Goal: Task Accomplishment & Management: Complete application form

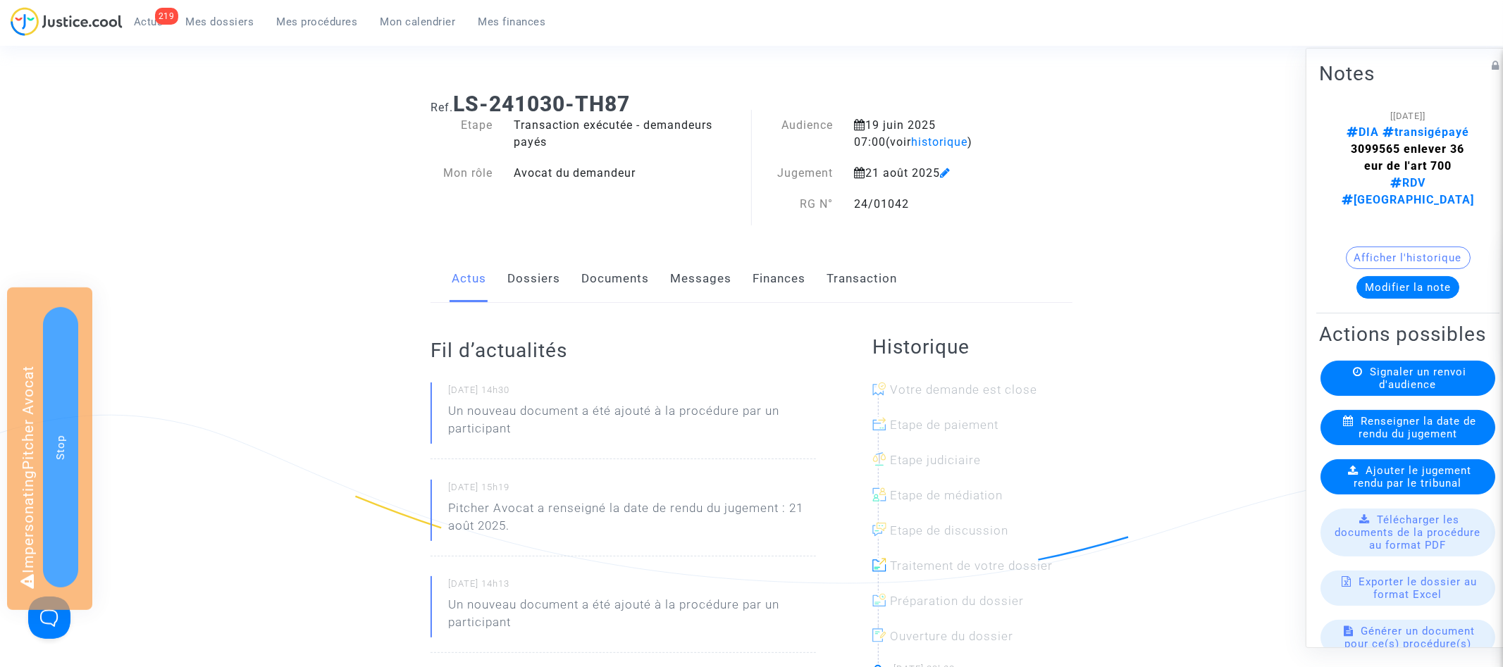
click at [604, 291] on link "Documents" at bounding box center [615, 279] width 68 height 47
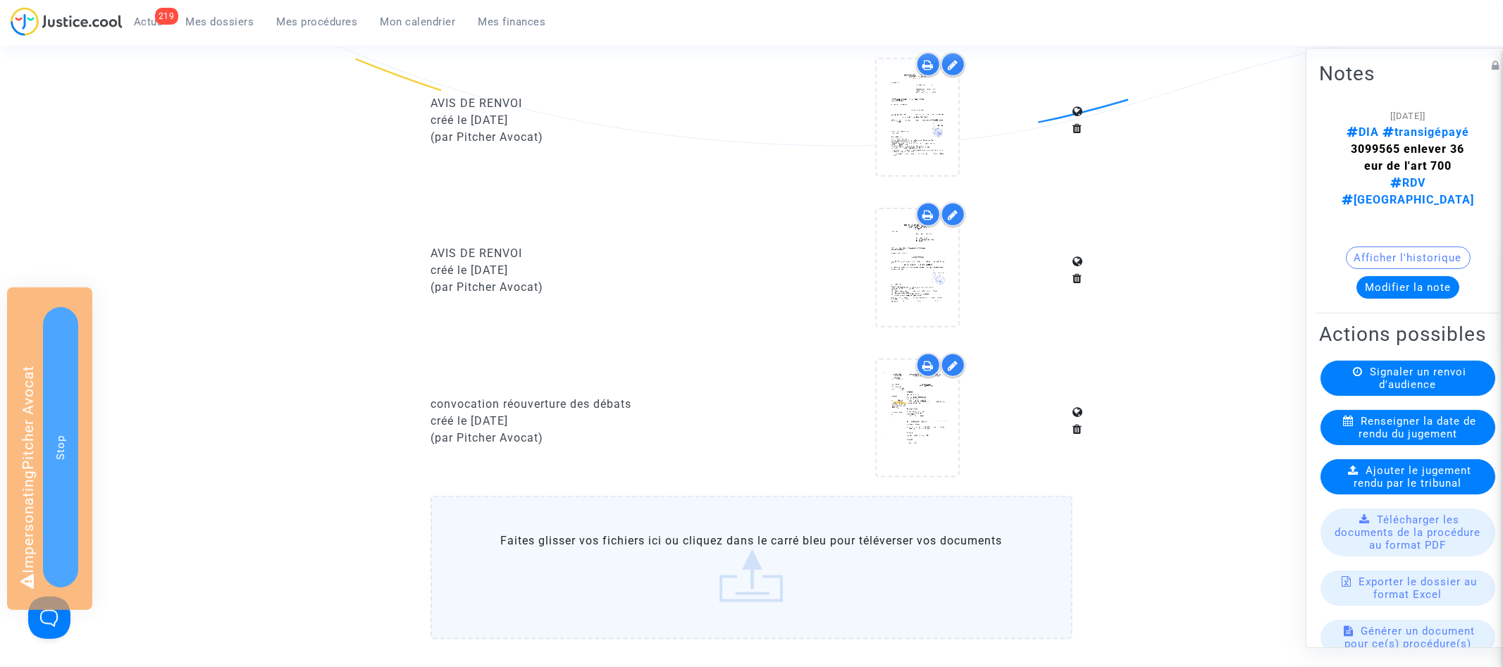
scroll to position [1326, 0]
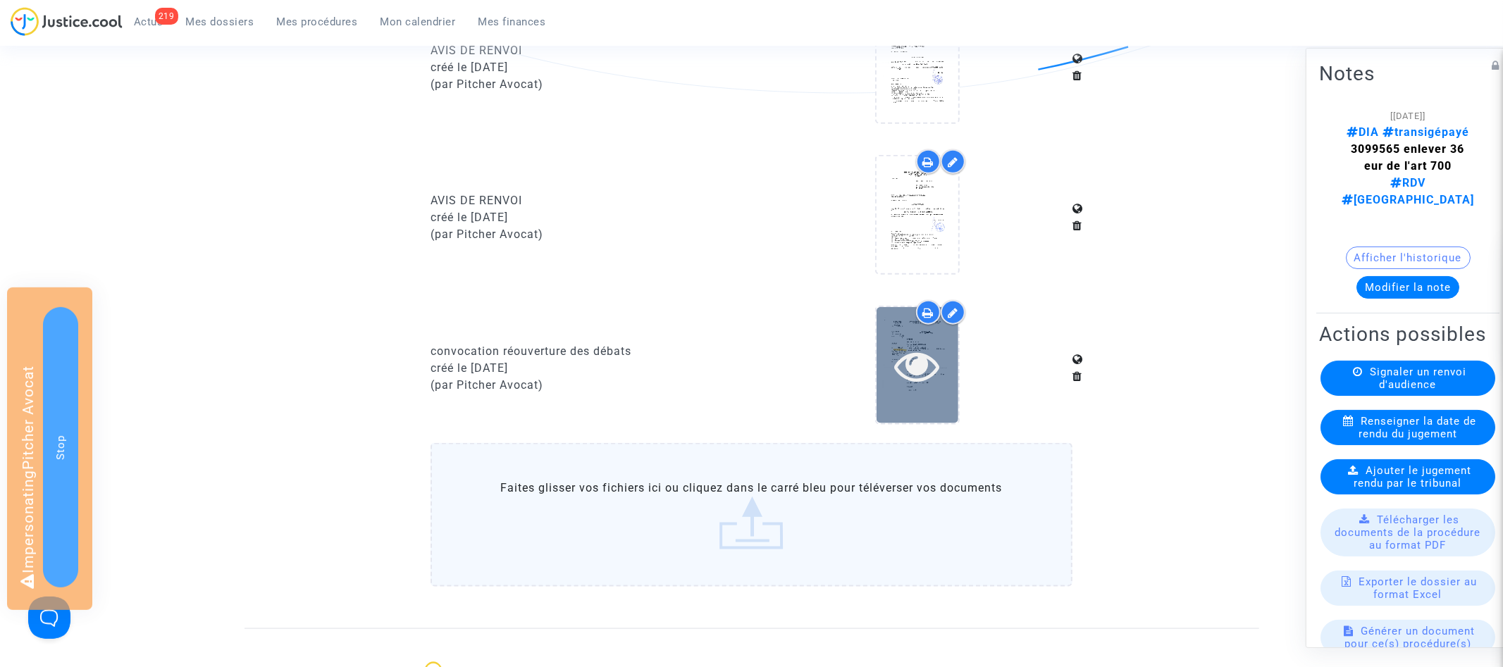
click at [927, 357] on icon at bounding box center [917, 365] width 46 height 45
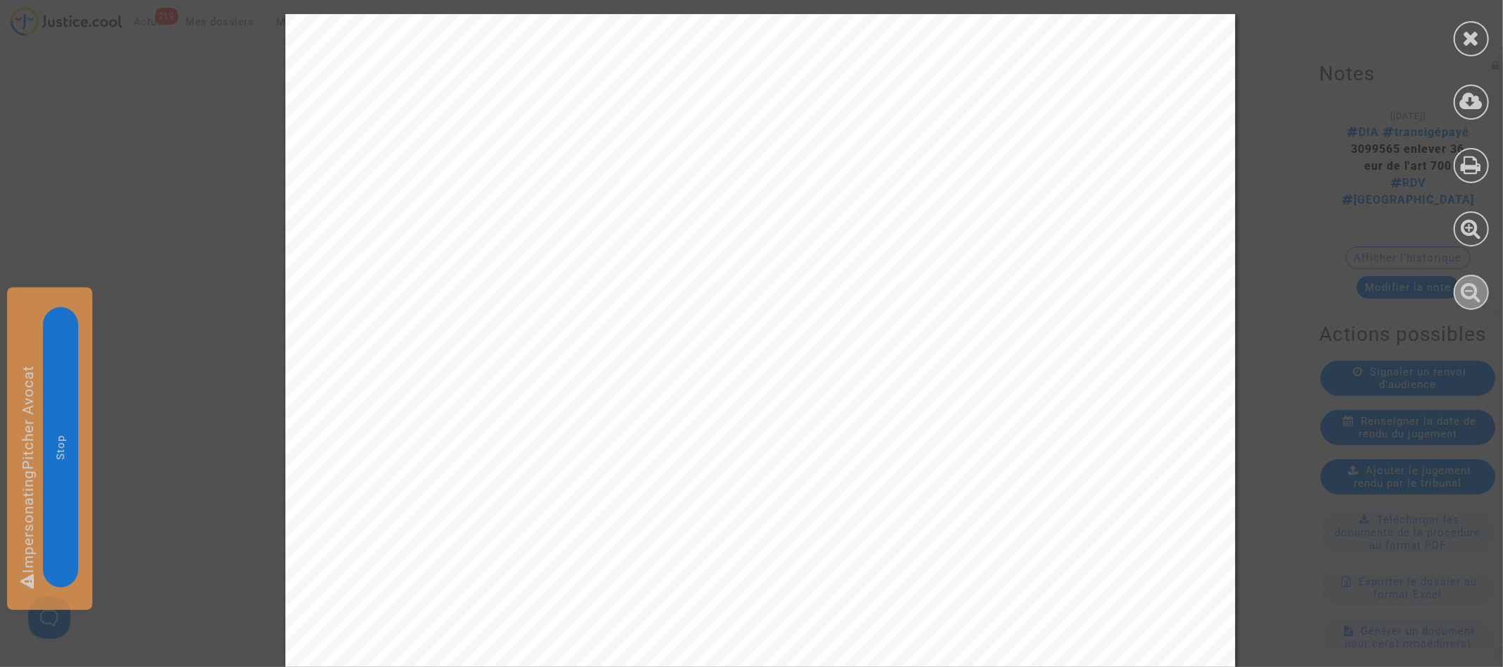
click at [1473, 294] on icon at bounding box center [1471, 291] width 20 height 21
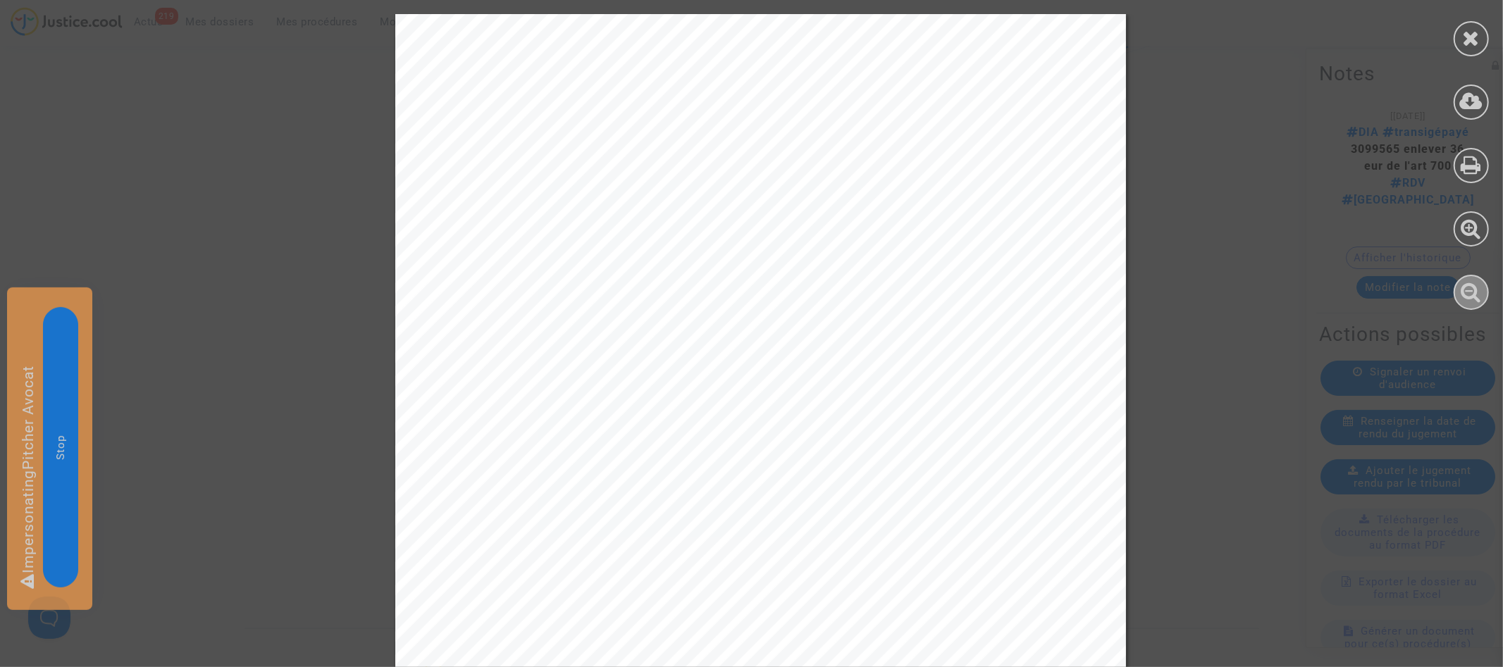
click at [1473, 294] on icon at bounding box center [1471, 291] width 20 height 21
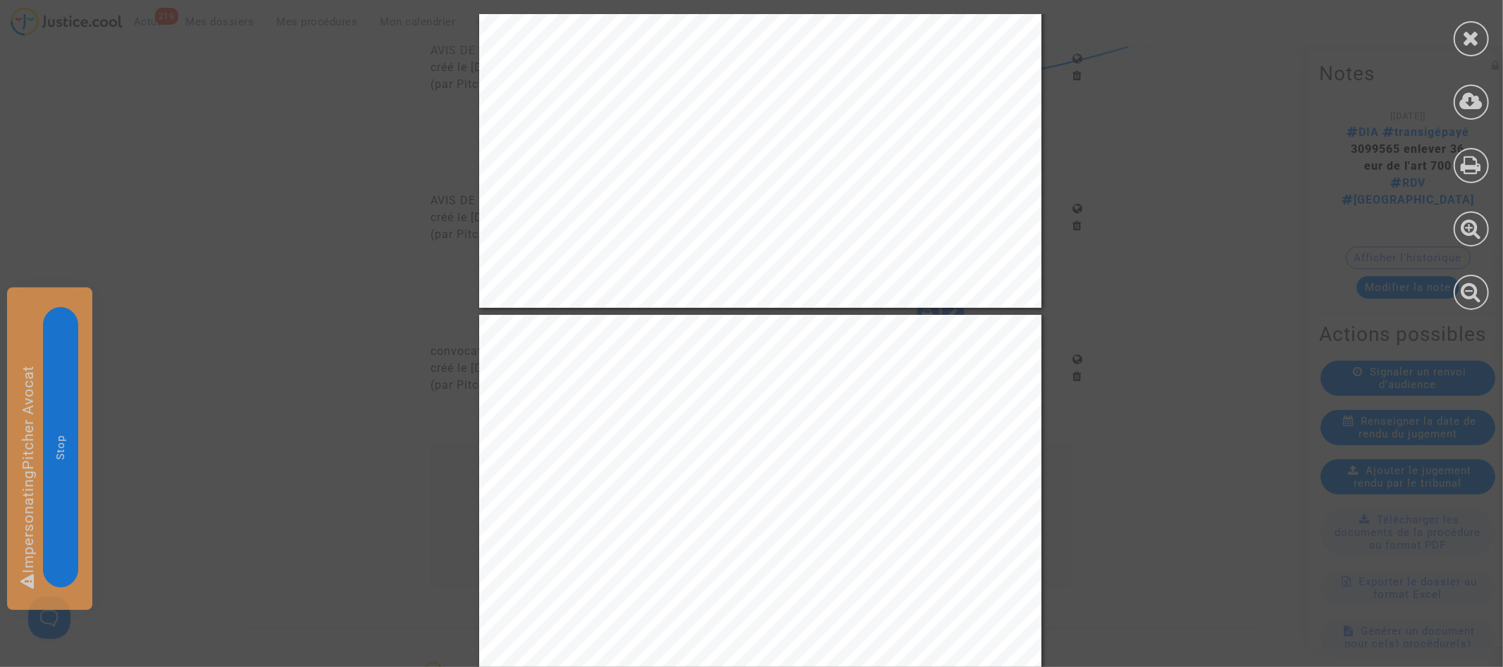
scroll to position [1470, 0]
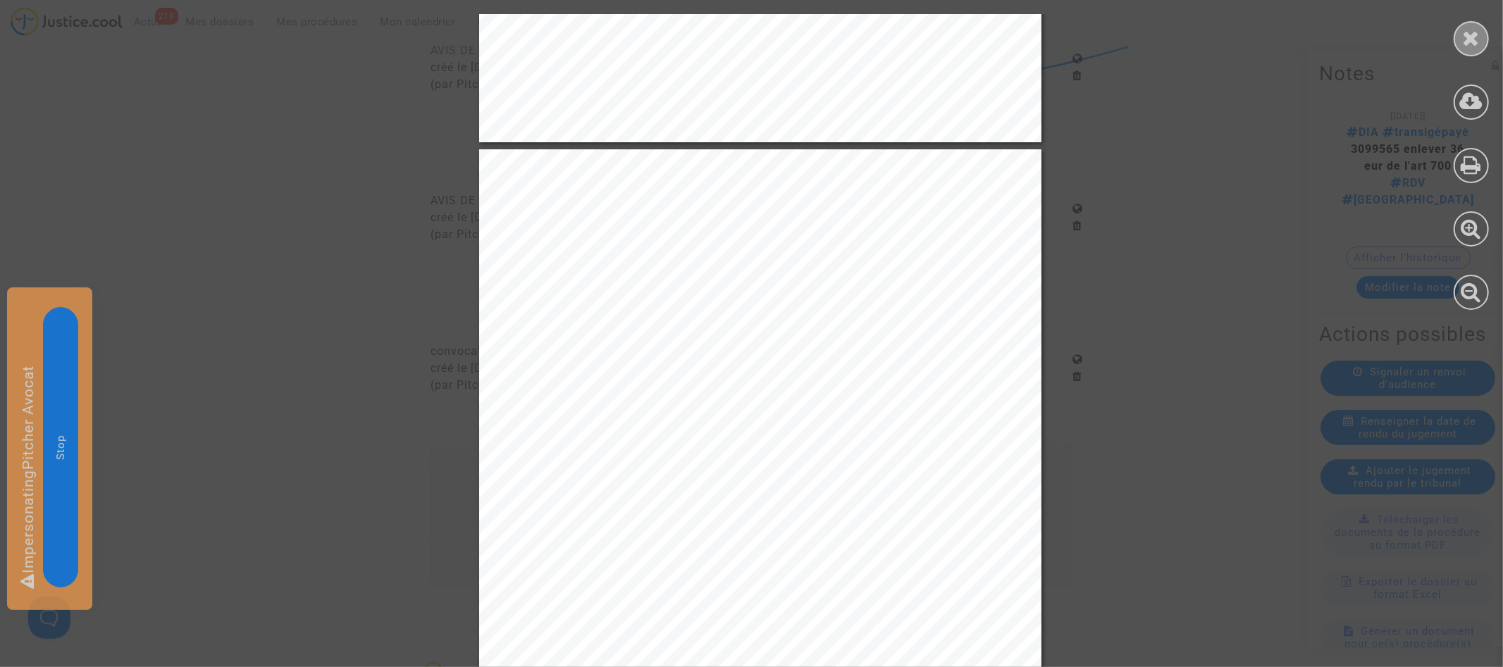
click at [1476, 35] on icon at bounding box center [1472, 37] width 18 height 21
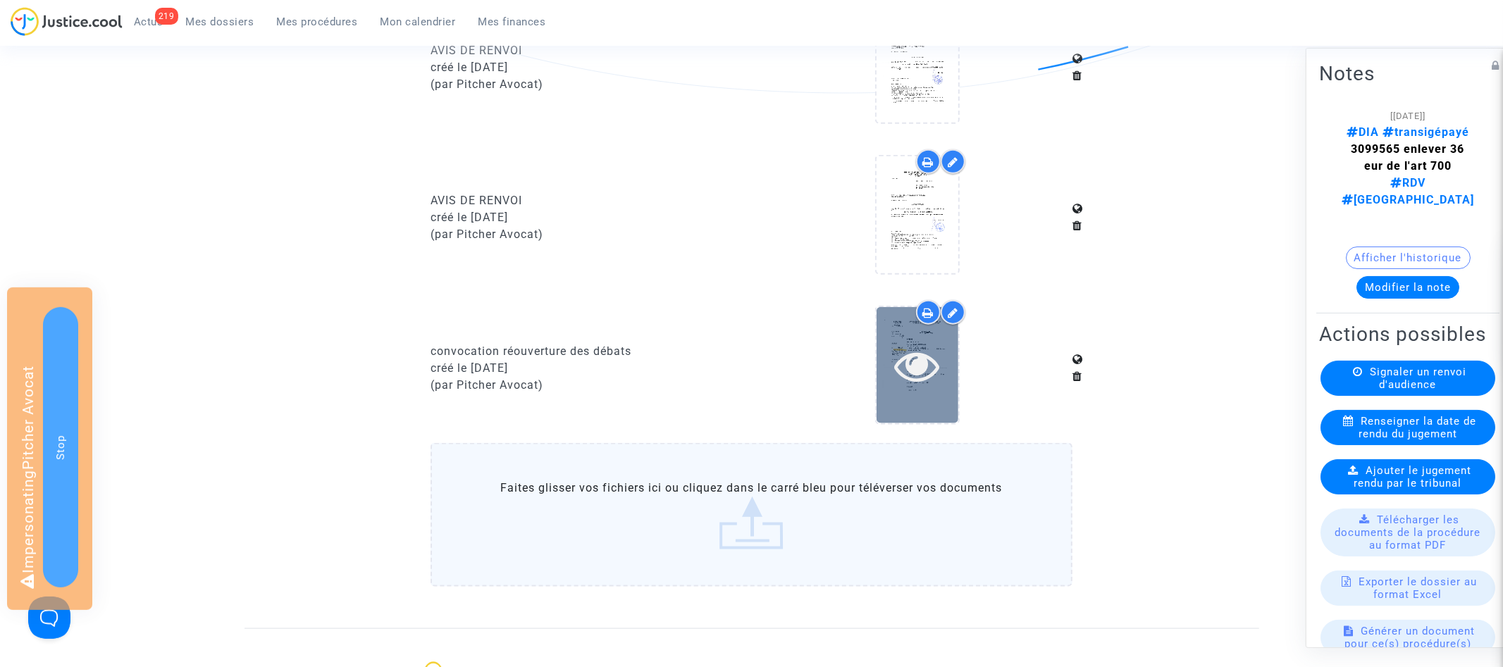
click at [936, 352] on icon at bounding box center [917, 365] width 46 height 45
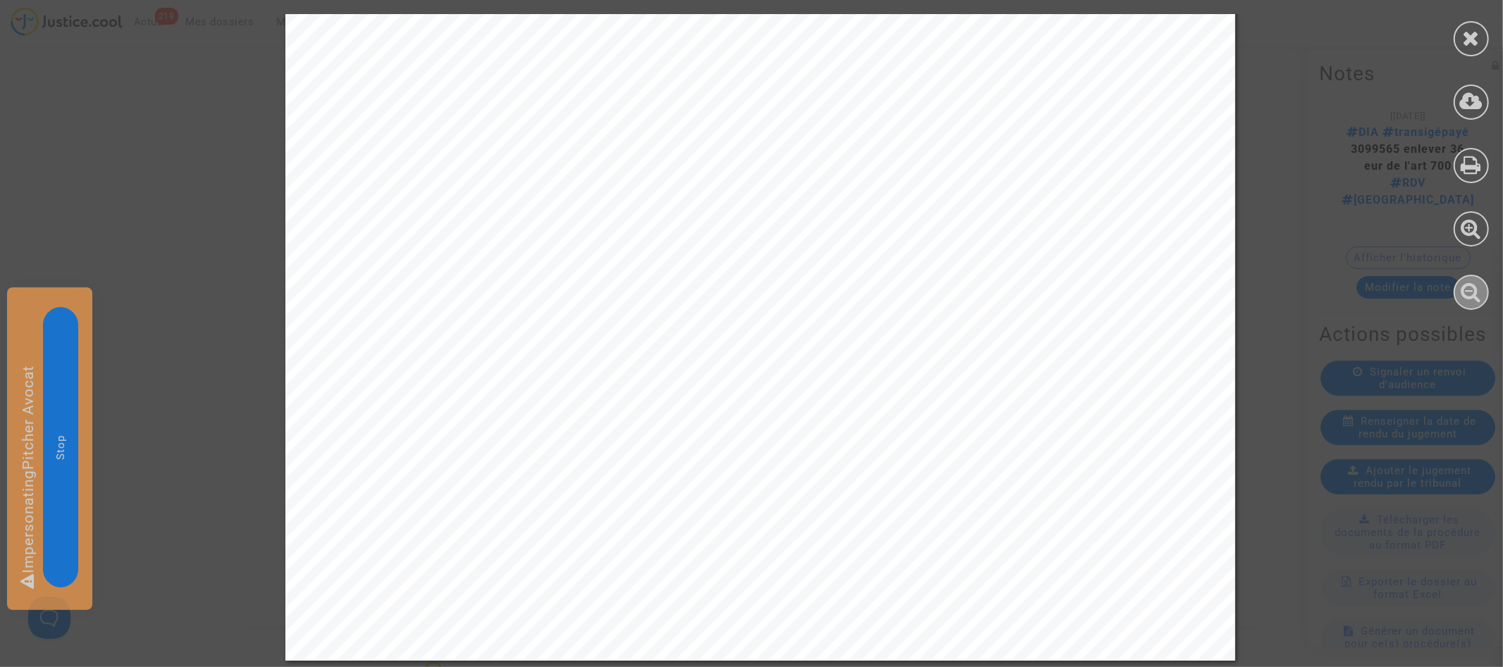
click at [1475, 300] on icon at bounding box center [1471, 291] width 20 height 21
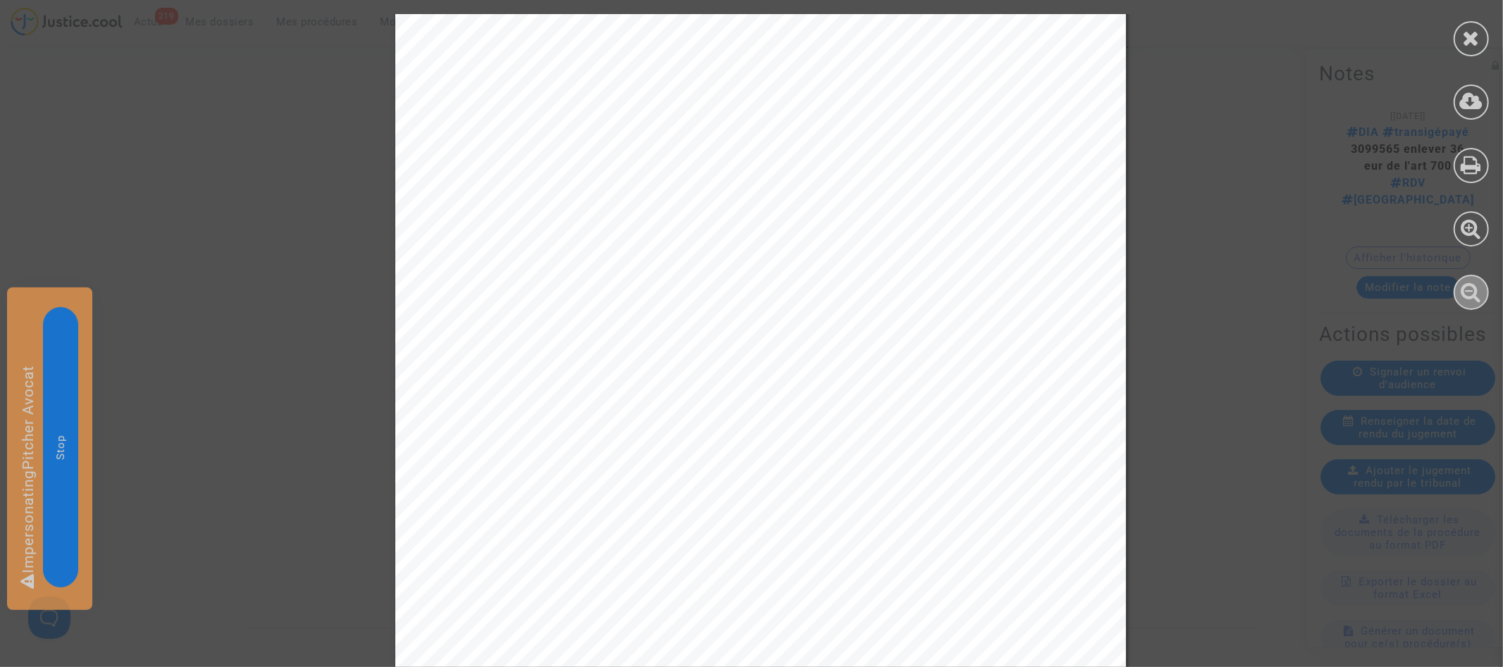
click at [1475, 300] on icon at bounding box center [1471, 291] width 20 height 21
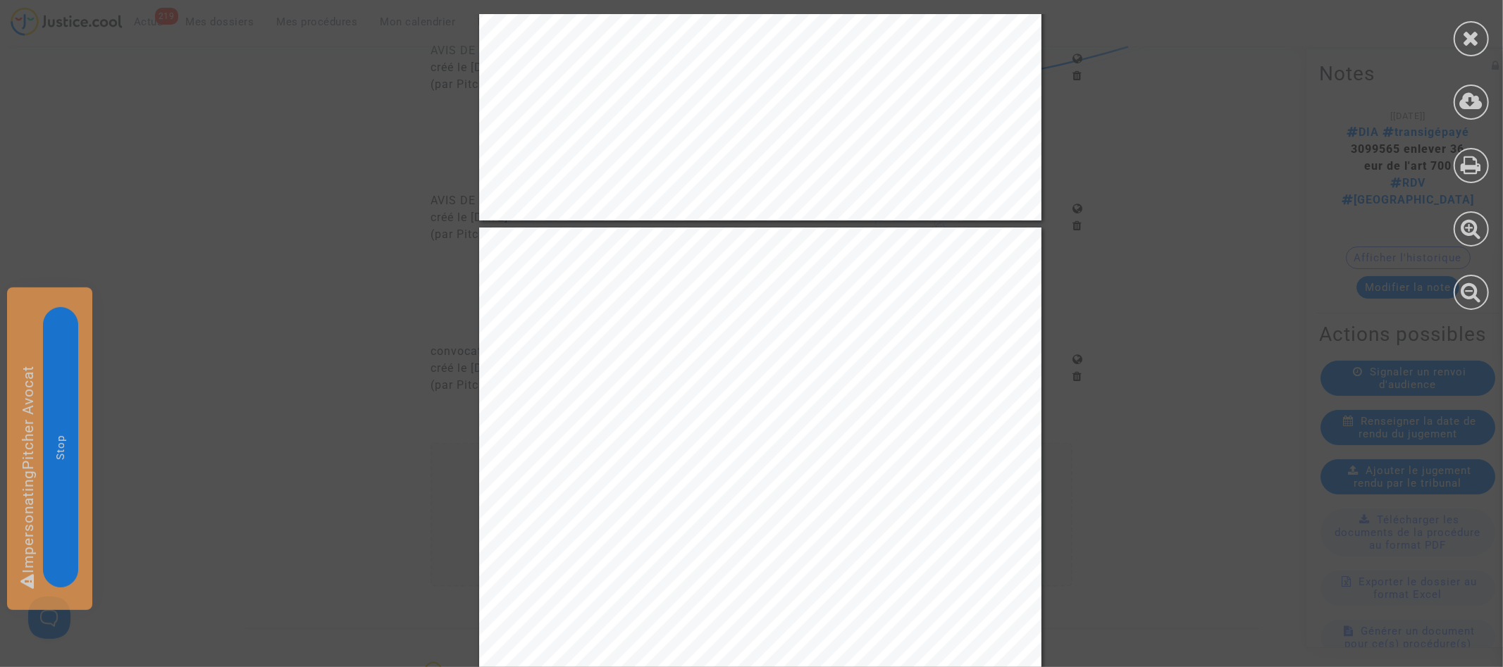
scroll to position [0, 0]
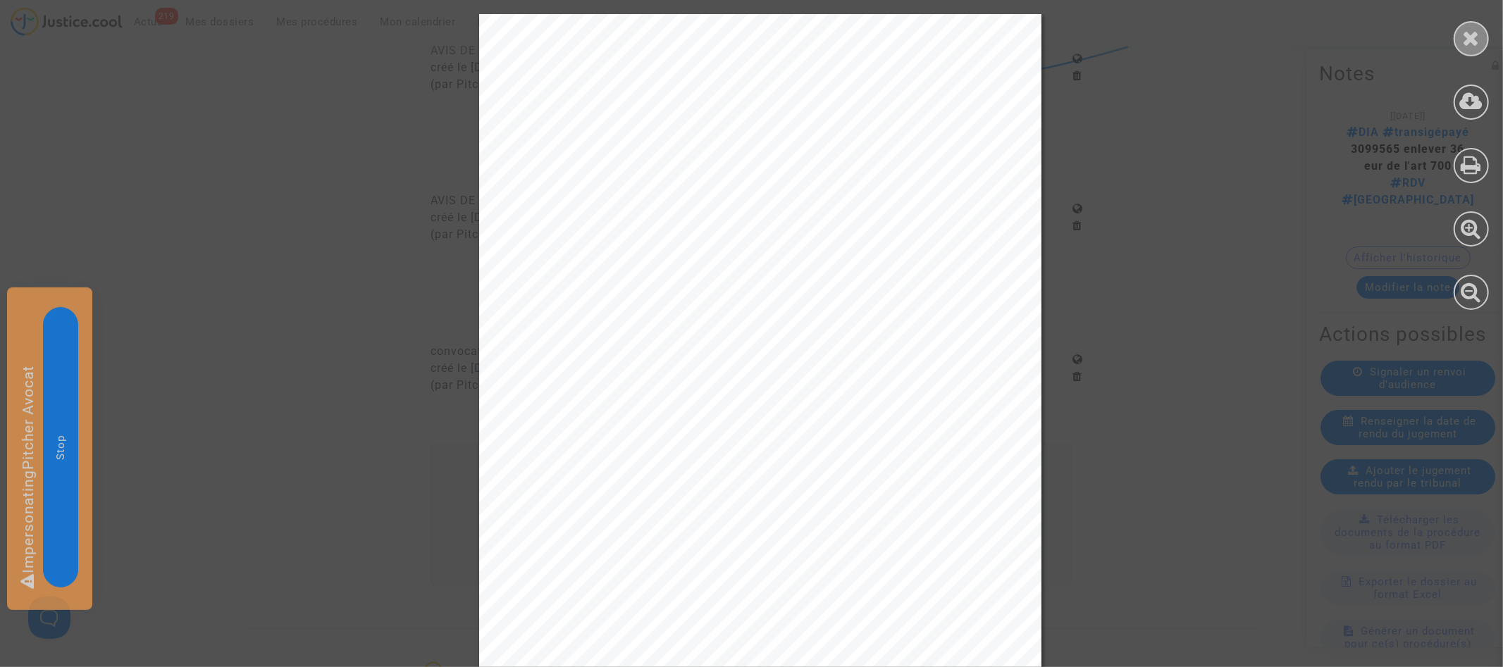
click at [1474, 42] on icon at bounding box center [1472, 37] width 18 height 21
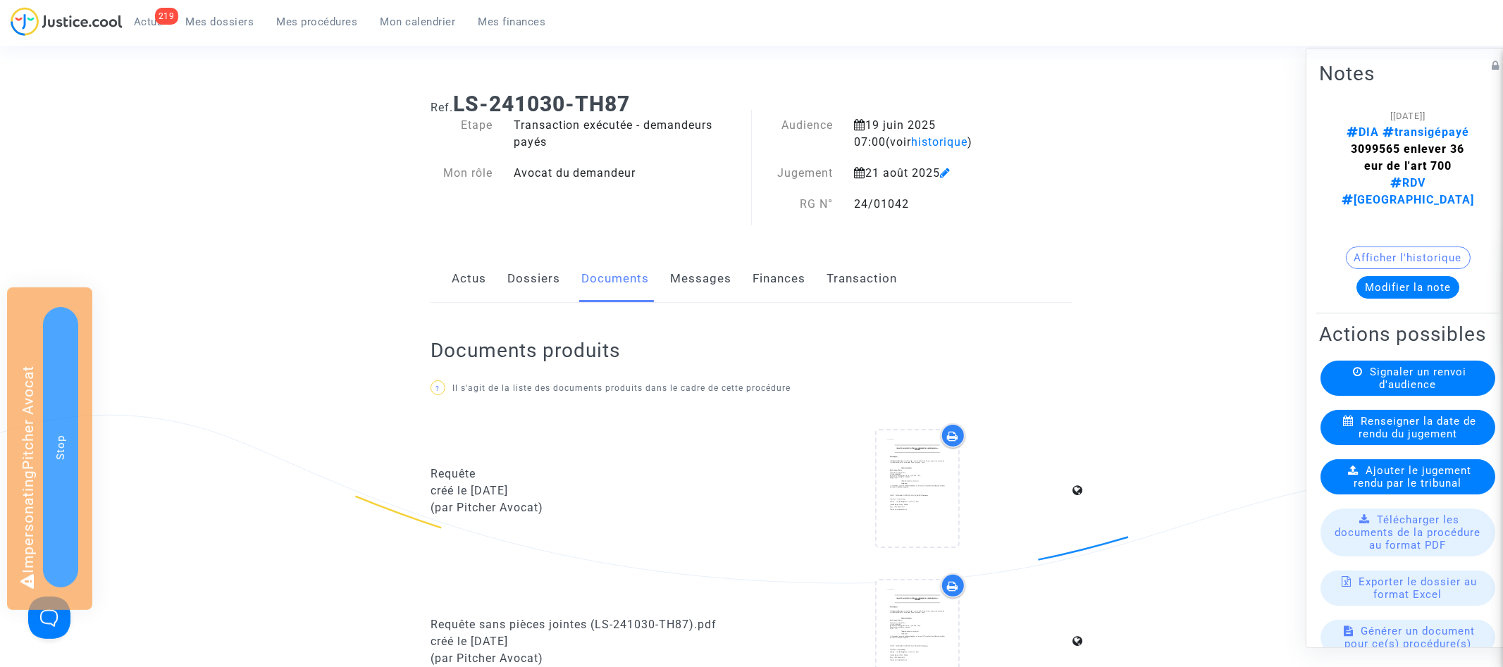
click at [1401, 365] on span "Signaler un renvoi d'audience" at bounding box center [1418, 377] width 97 height 25
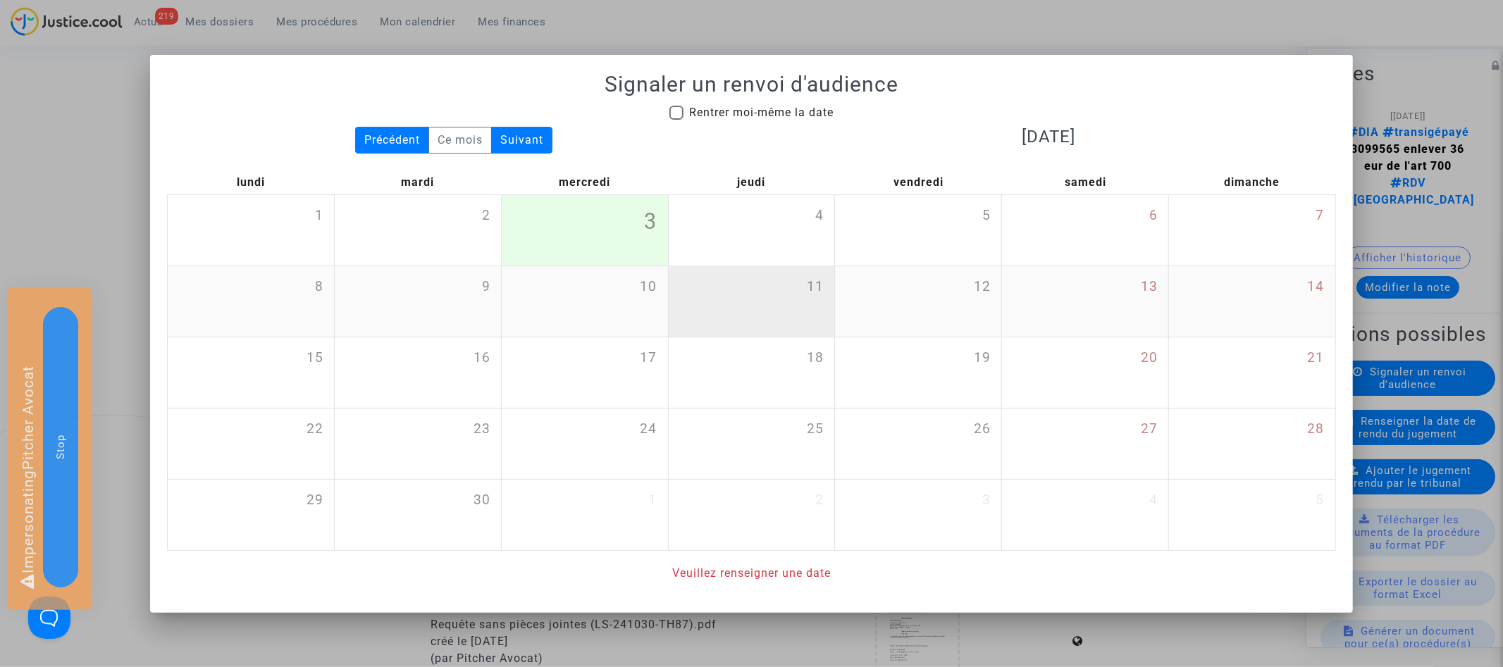
click at [732, 297] on div "11" at bounding box center [752, 301] width 166 height 70
click at [707, 108] on span "Rentrer moi-même la date" at bounding box center [761, 112] width 144 height 13
click at [676, 120] on input "Rentrer moi-même la date" at bounding box center [676, 120] width 1 height 1
checkbox input "true"
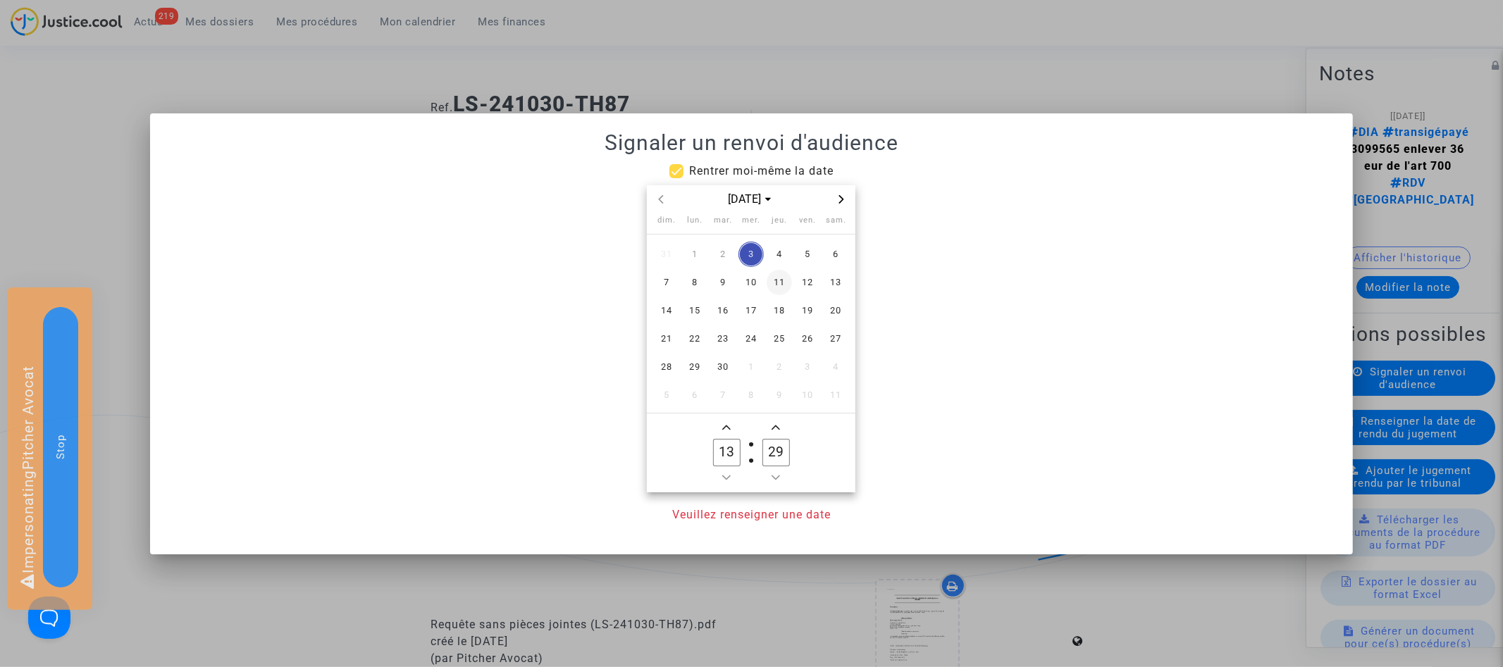
click at [774, 281] on span "11" at bounding box center [779, 282] width 25 height 25
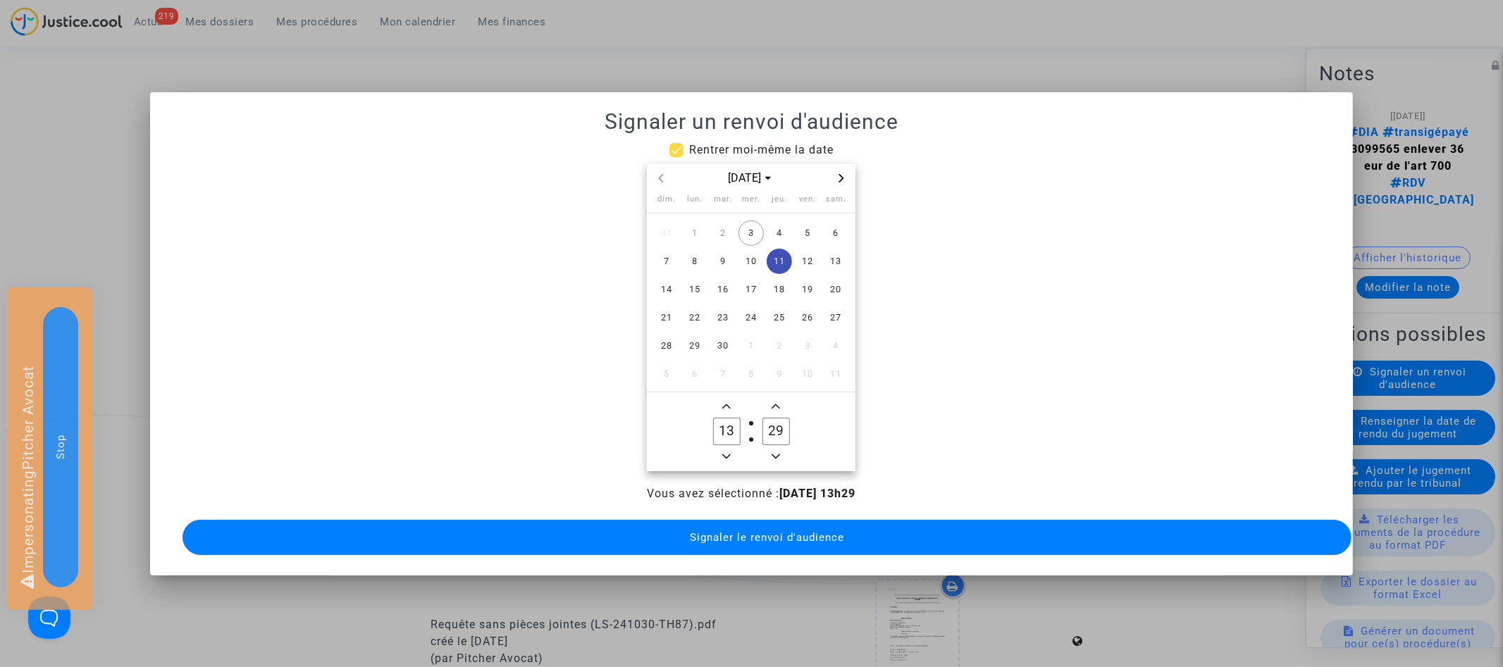
click at [1043, 620] on div at bounding box center [751, 333] width 1503 height 667
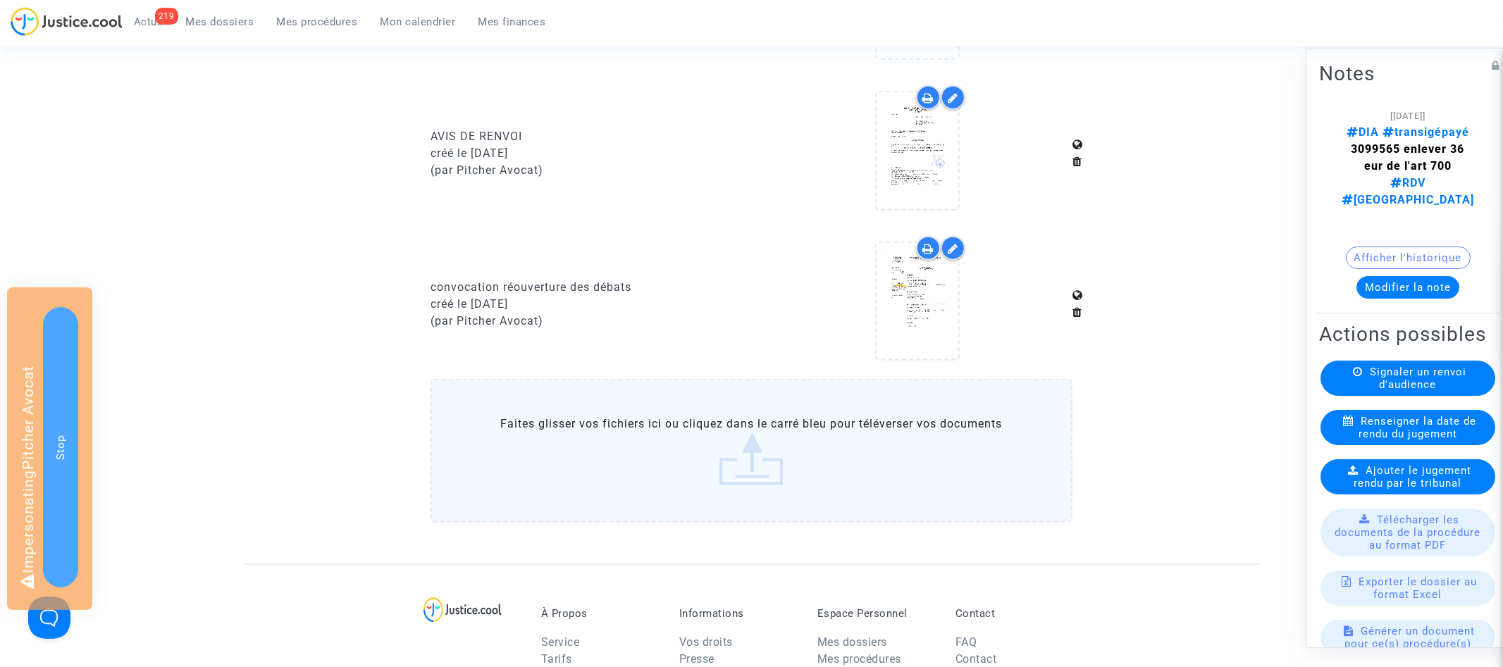
scroll to position [1441, 0]
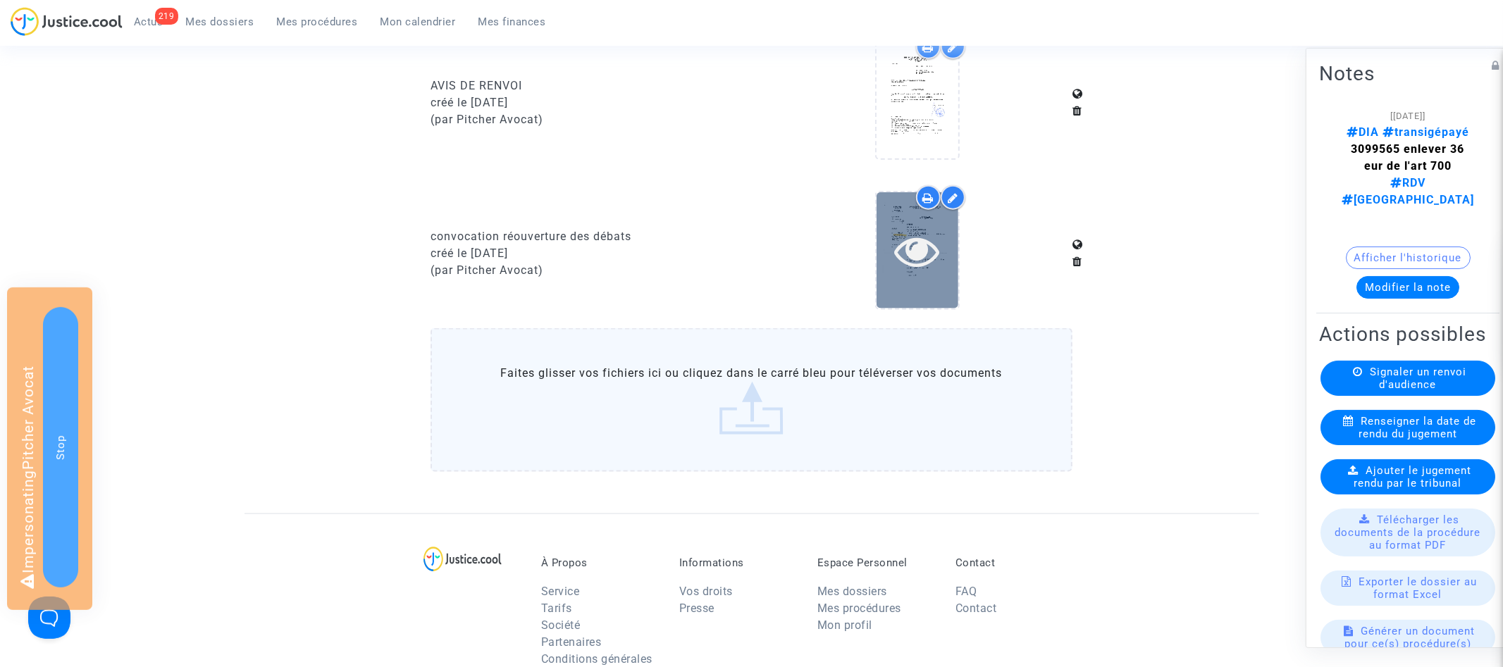
click at [904, 233] on icon at bounding box center [917, 250] width 46 height 45
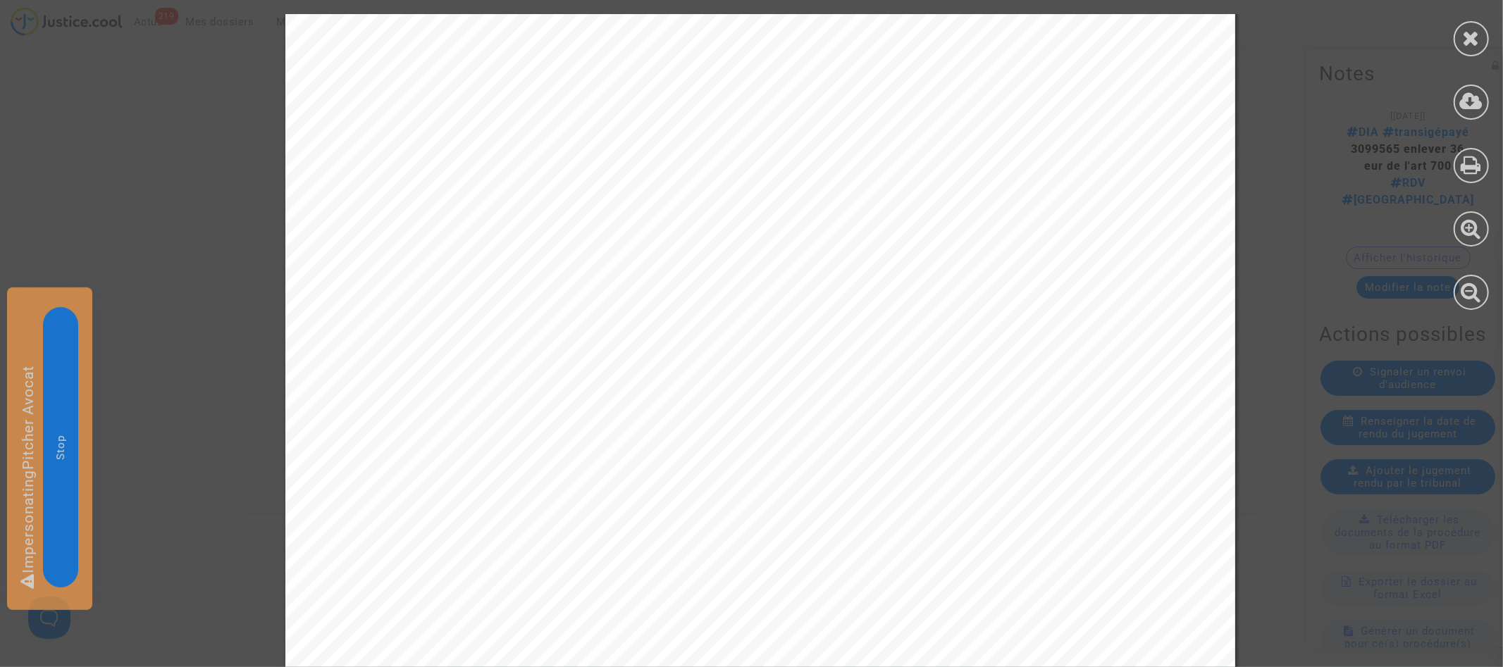
scroll to position [2750, 0]
click at [1478, 42] on icon at bounding box center [1472, 37] width 18 height 21
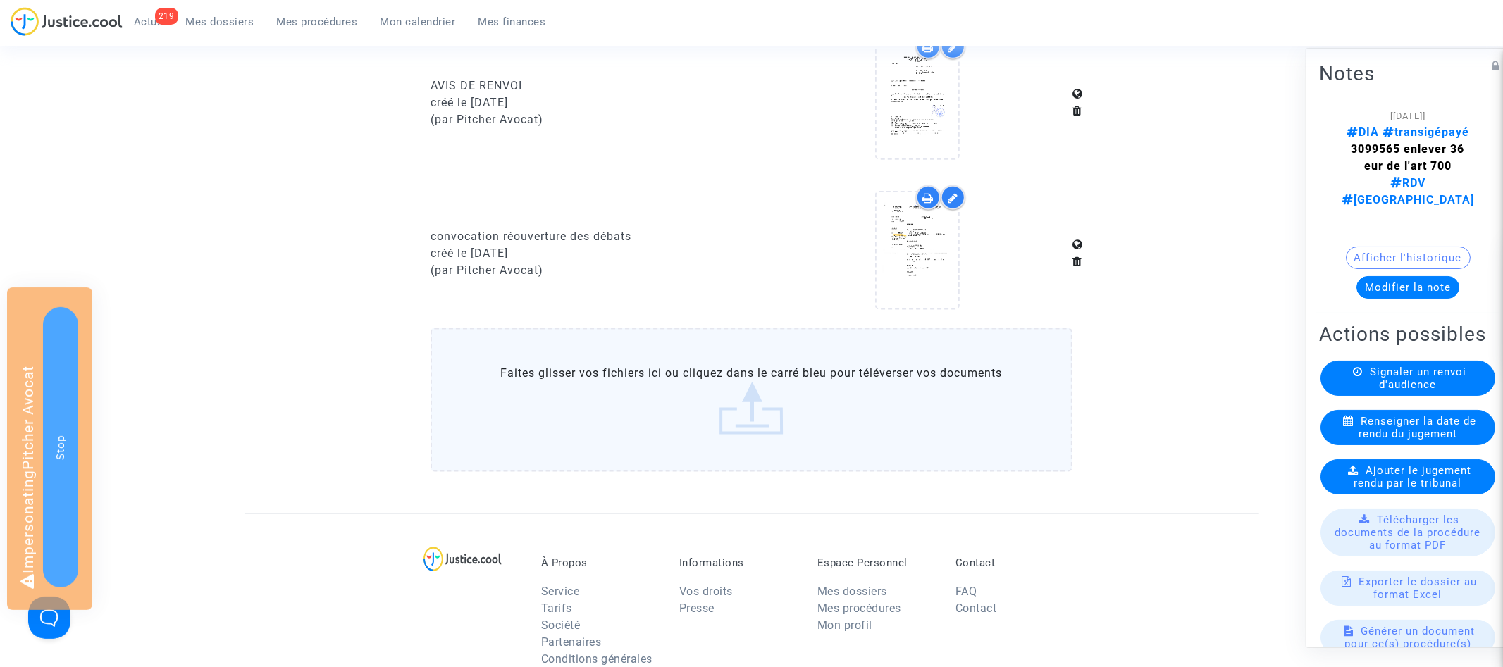
scroll to position [0, 0]
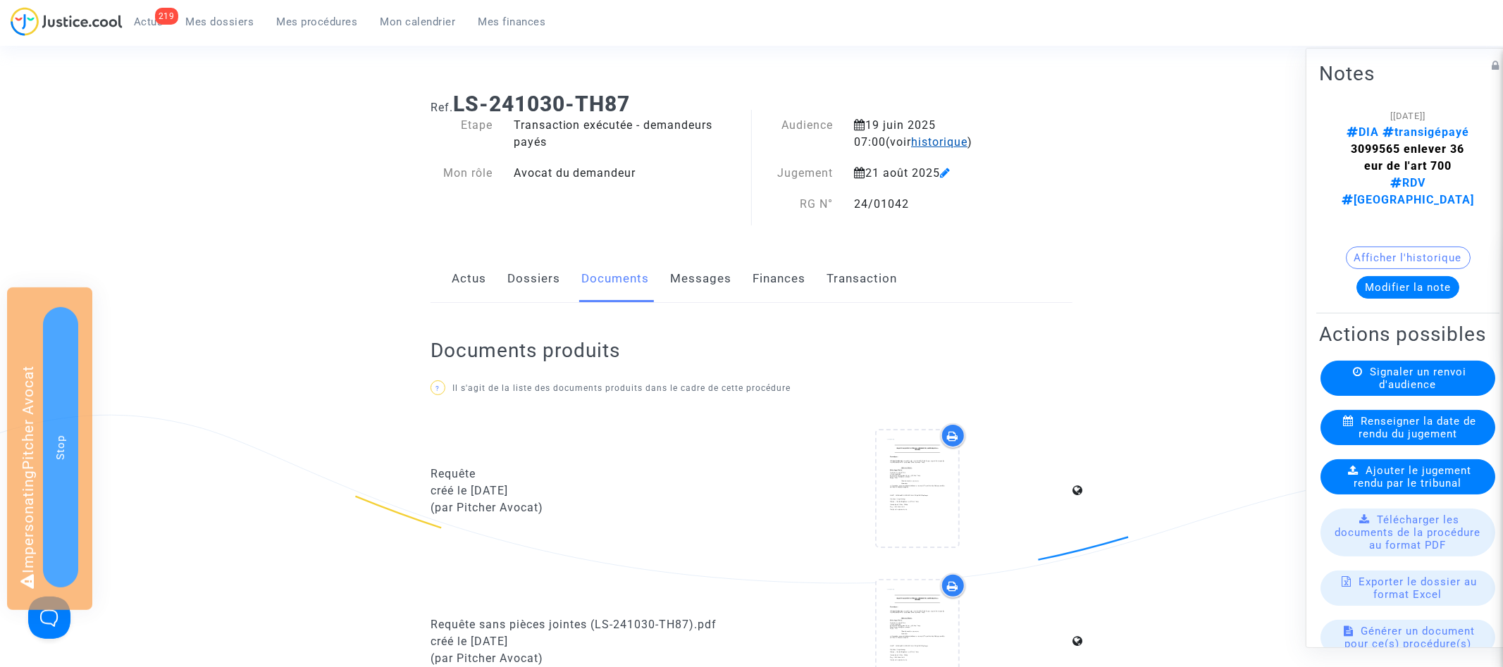
click at [911, 137] on span "historique" at bounding box center [939, 141] width 56 height 13
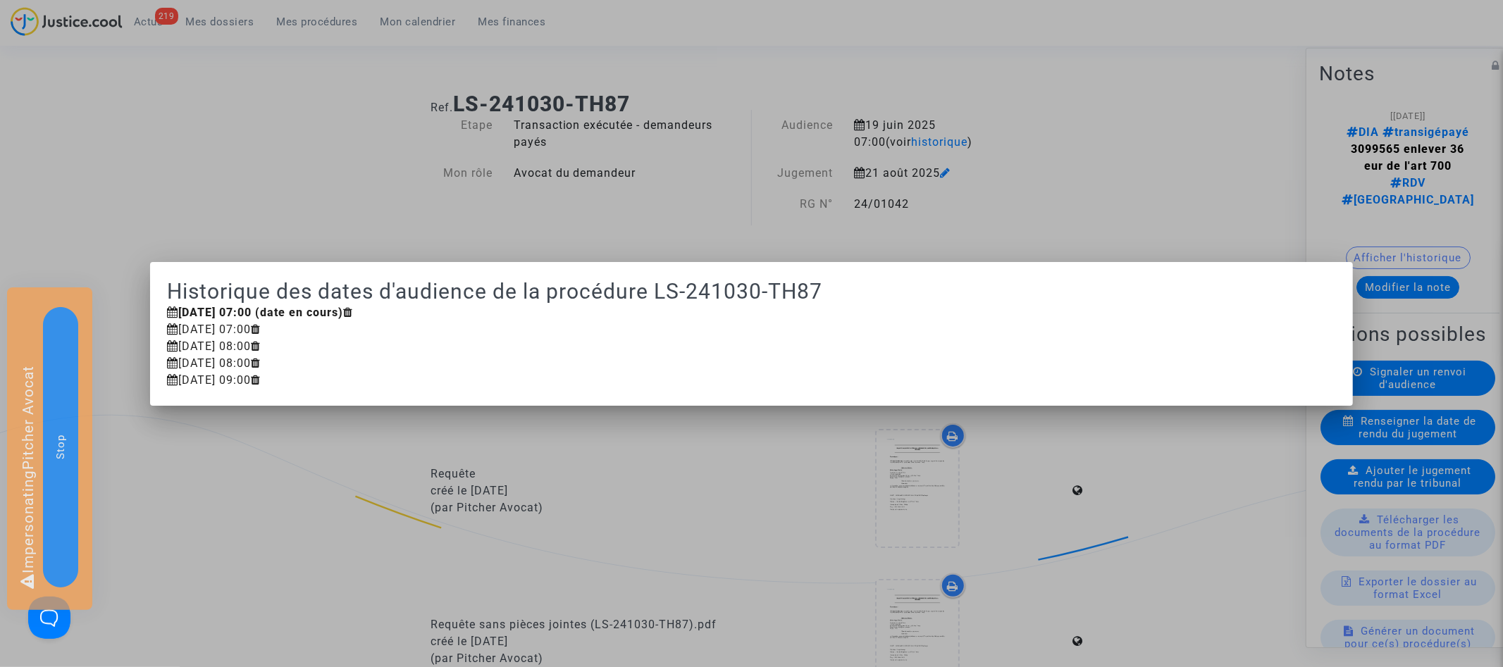
click at [1214, 175] on div at bounding box center [751, 333] width 1503 height 667
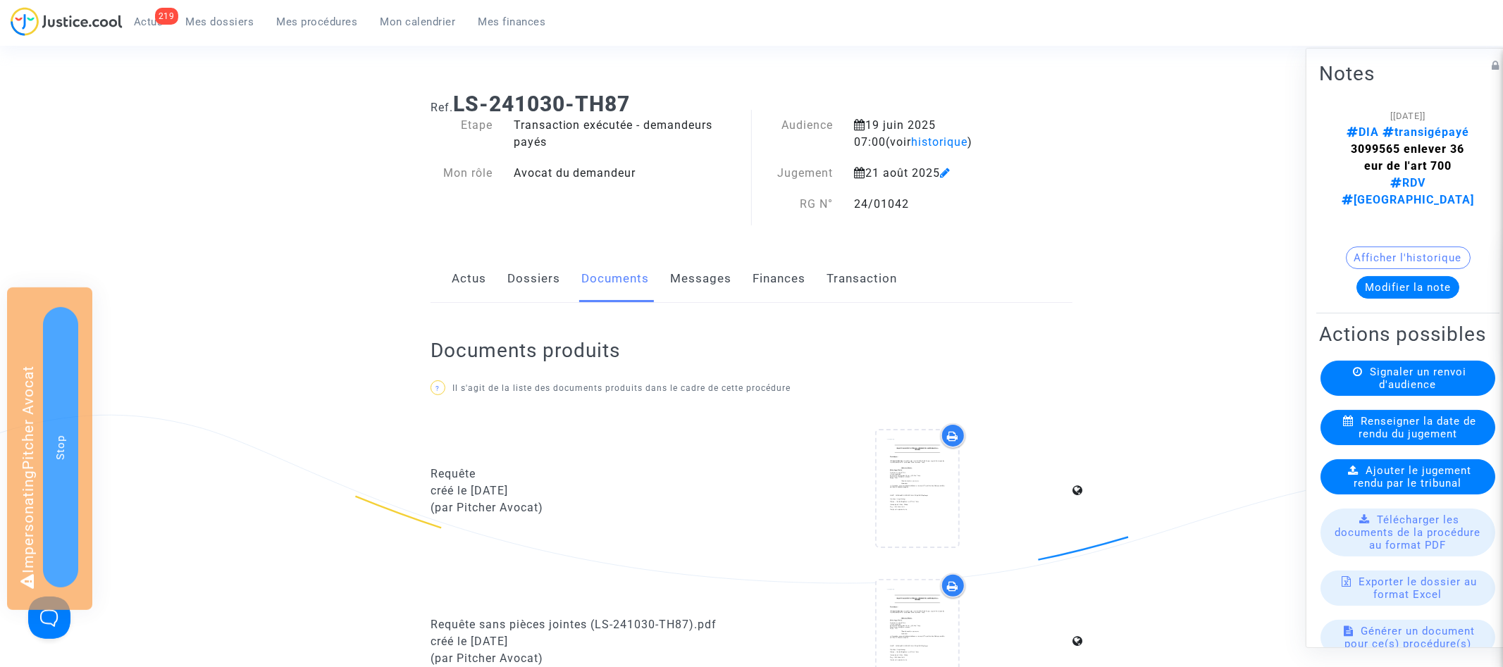
click at [1418, 365] on span "Signaler un renvoi d'audience" at bounding box center [1418, 377] width 97 height 25
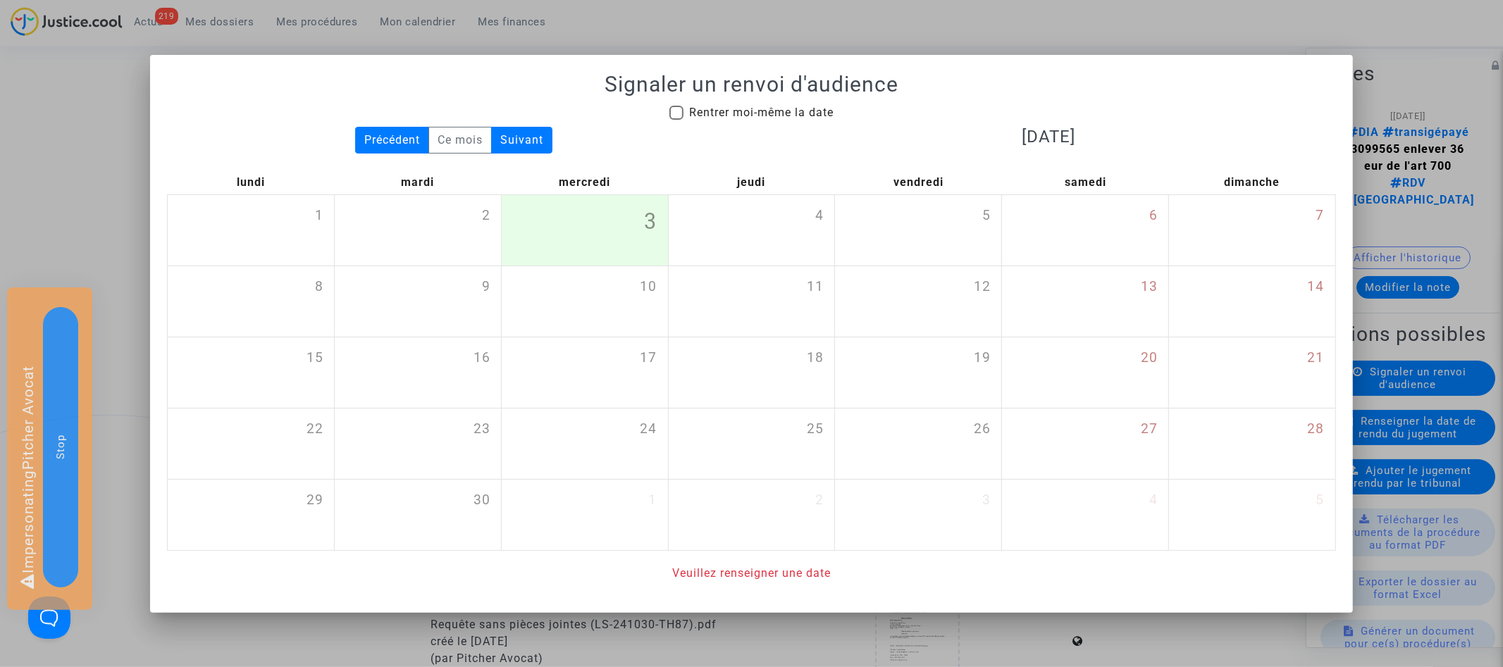
click at [730, 106] on span "Rentrer moi-même la date" at bounding box center [761, 112] width 144 height 13
click at [676, 120] on input "Rentrer moi-même la date" at bounding box center [676, 120] width 1 height 1
checkbox input "true"
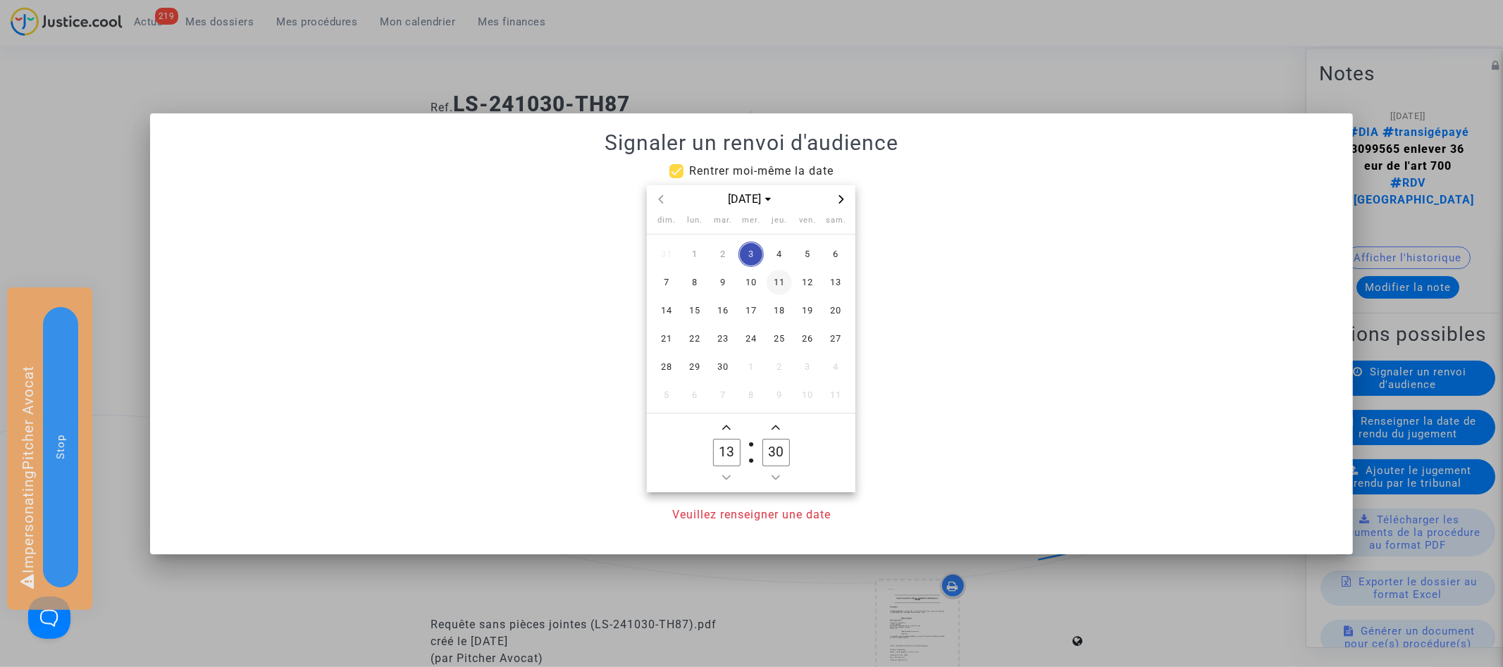
click at [781, 273] on span "11" at bounding box center [779, 282] width 25 height 25
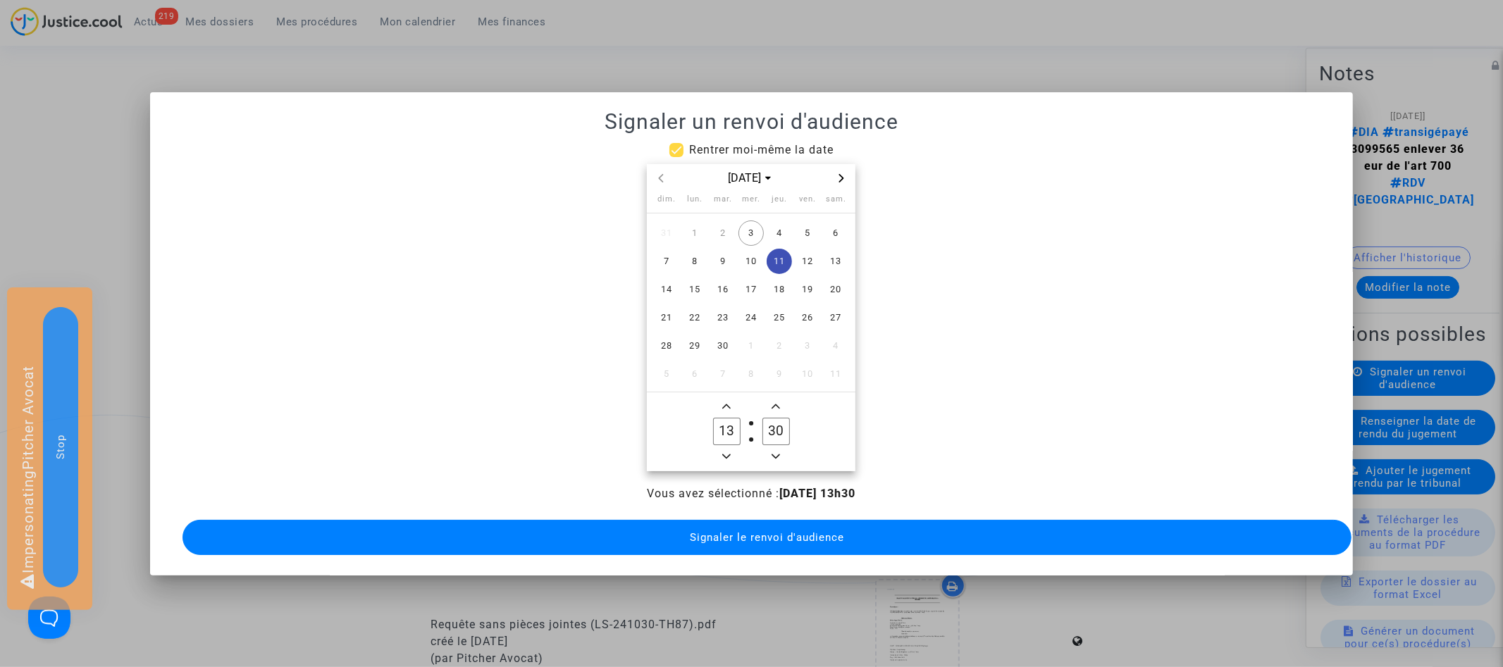
click at [723, 450] on span "Minus a hour" at bounding box center [726, 456] width 17 height 17
type input "09"
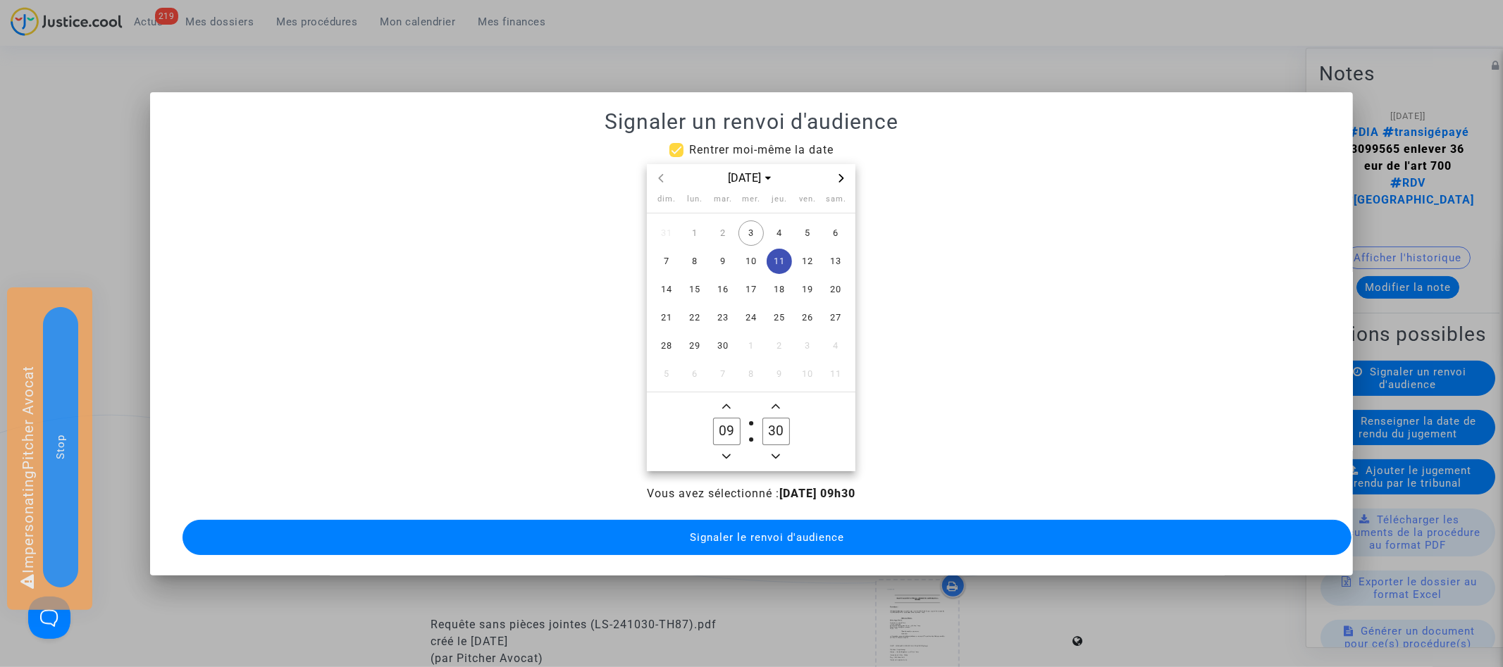
click at [772, 452] on icon "Minus a minute" at bounding box center [776, 456] width 8 height 8
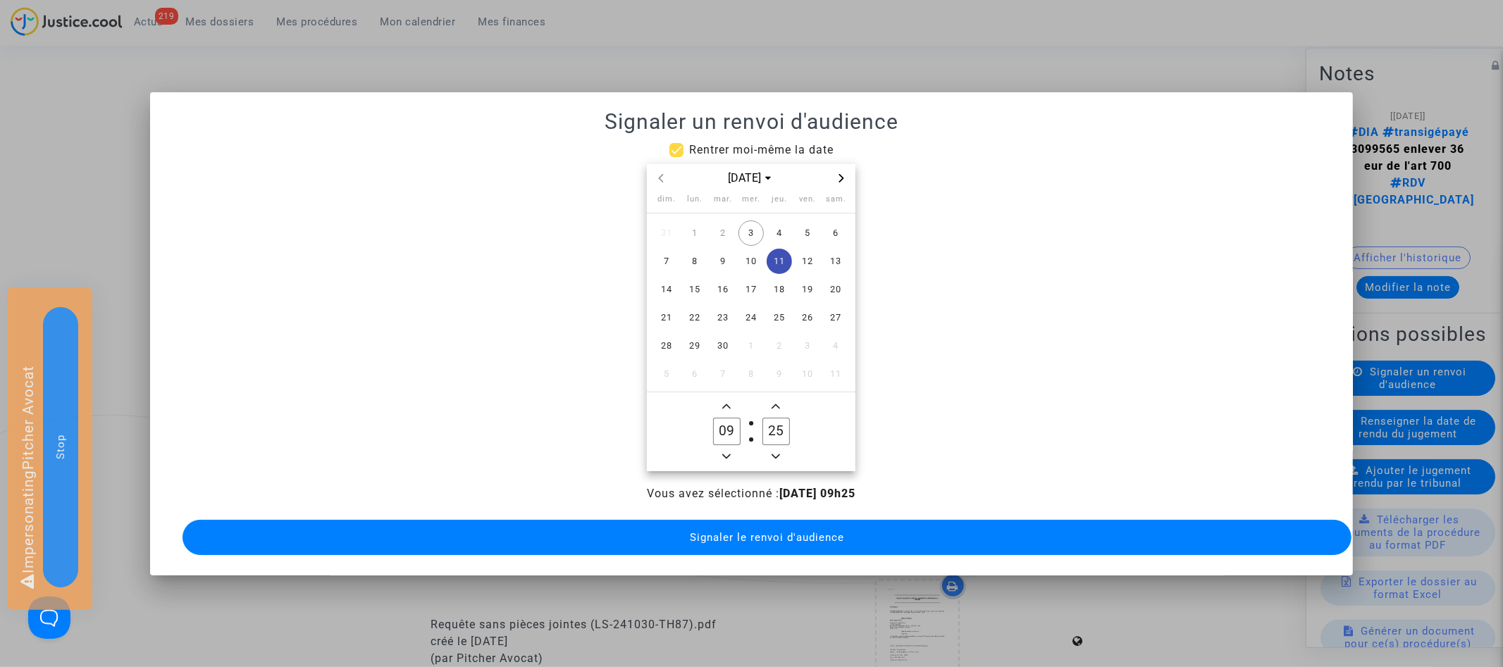
click at [772, 452] on icon "Minus a minute" at bounding box center [776, 456] width 8 height 8
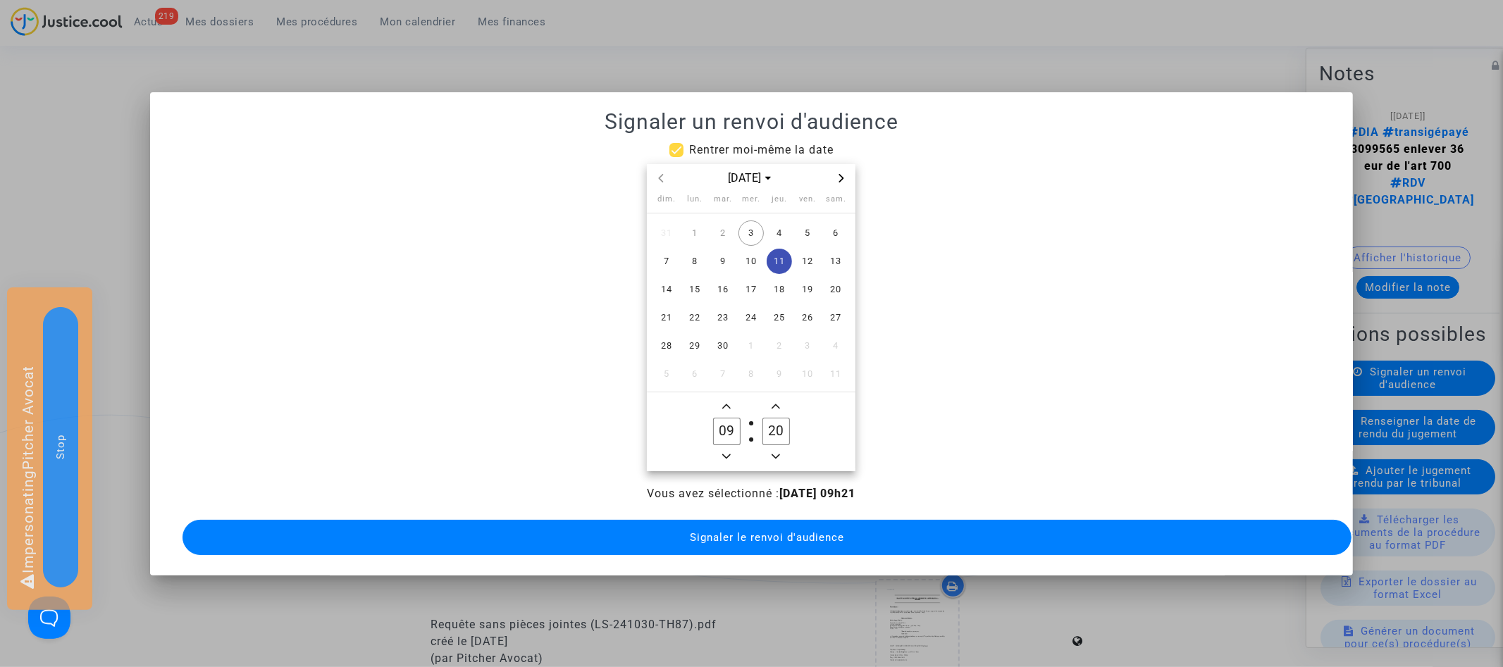
click at [772, 452] on icon "Minus a minute" at bounding box center [776, 456] width 8 height 8
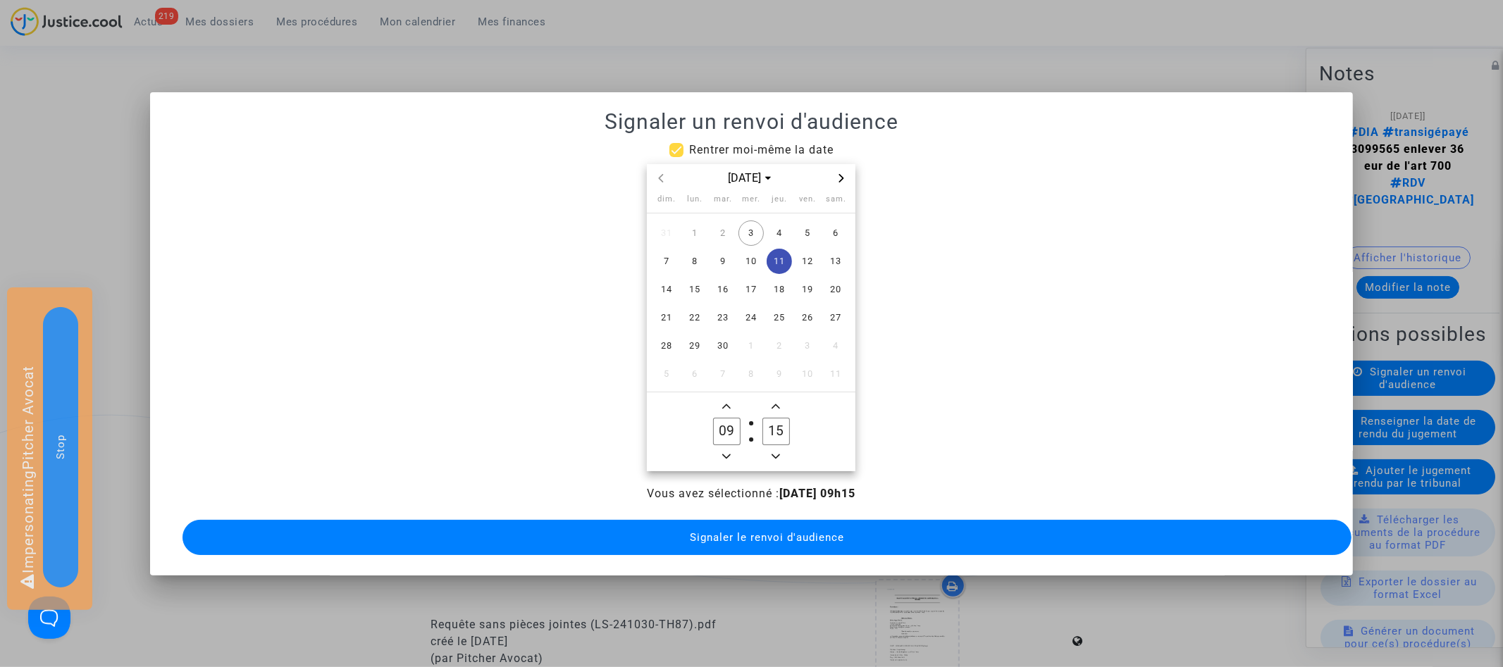
click at [772, 452] on icon "Minus a minute" at bounding box center [776, 456] width 8 height 8
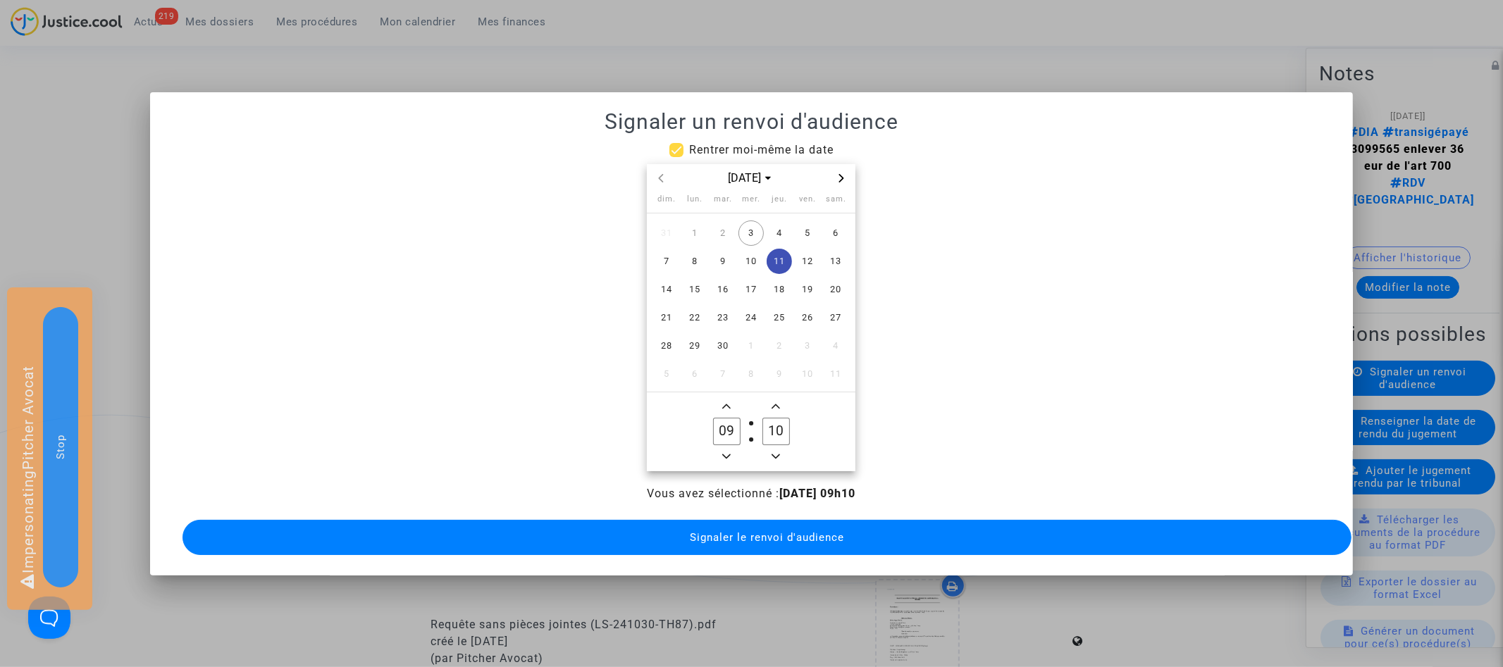
click at [772, 452] on icon "Minus a minute" at bounding box center [776, 456] width 8 height 8
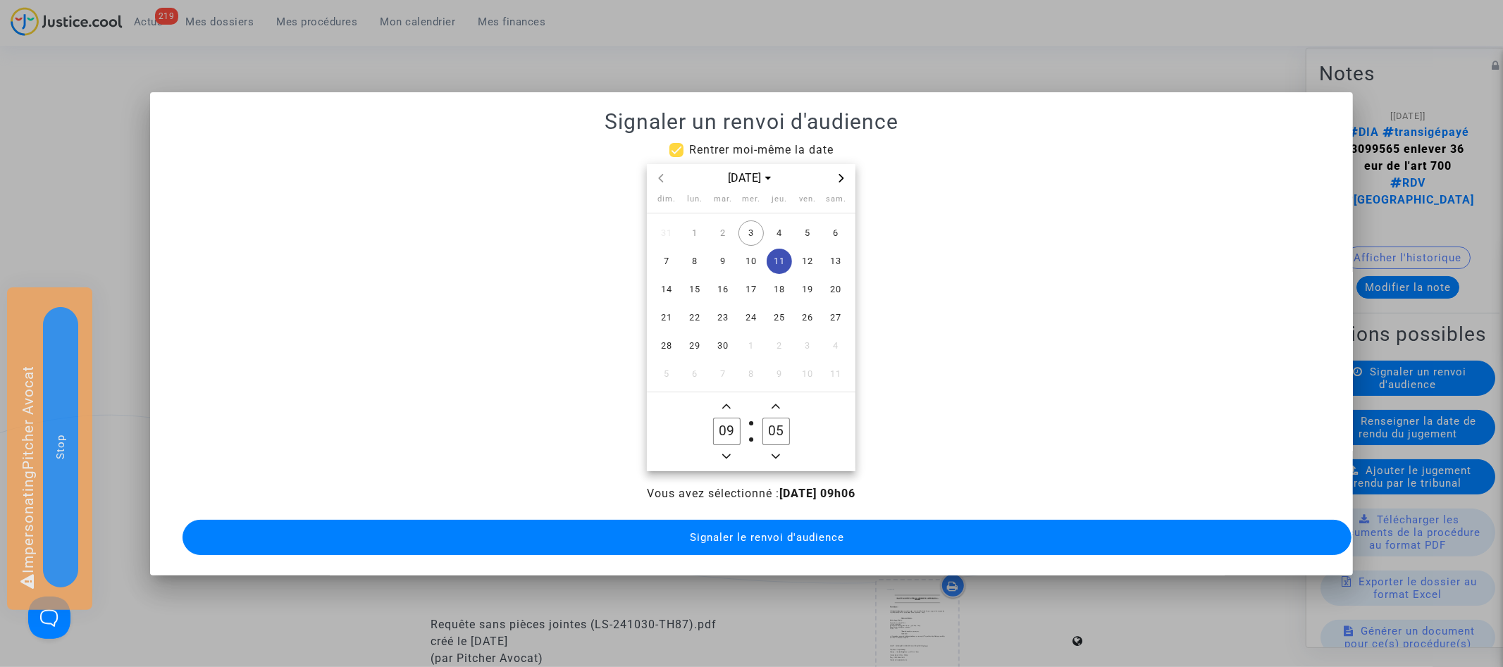
click at [772, 452] on icon "Minus a minute" at bounding box center [776, 456] width 8 height 8
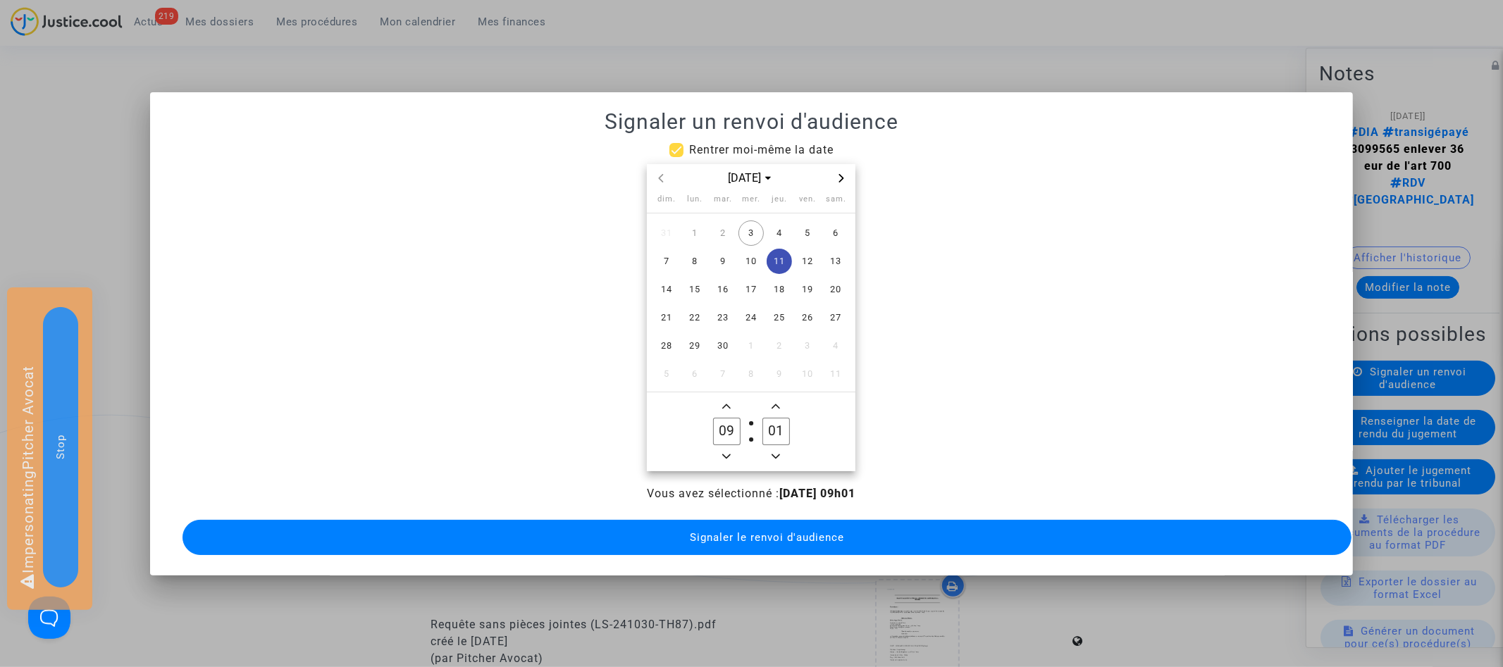
type input "00"
click at [805, 533] on span "Signaler le renvoi d'audience" at bounding box center [767, 537] width 154 height 13
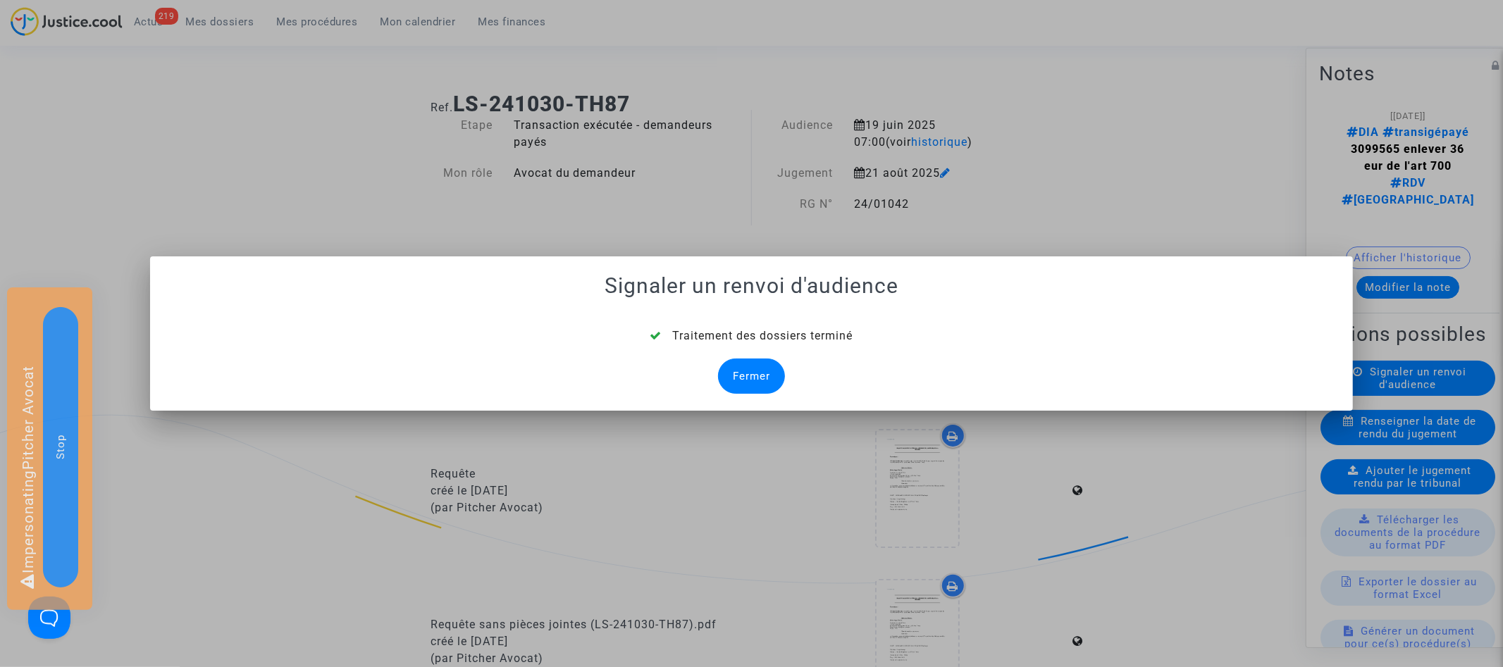
click at [758, 373] on div "Fermer" at bounding box center [751, 376] width 67 height 35
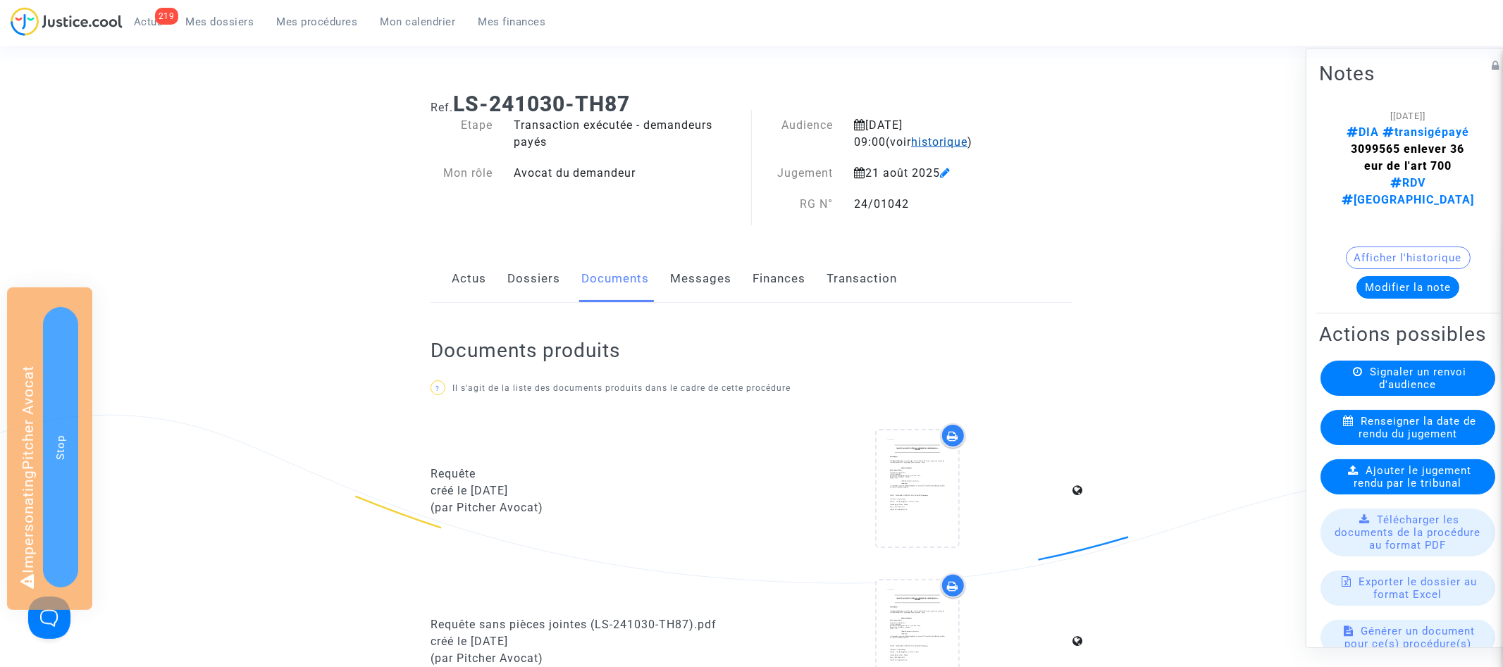
click at [925, 146] on span "historique" at bounding box center [939, 141] width 56 height 13
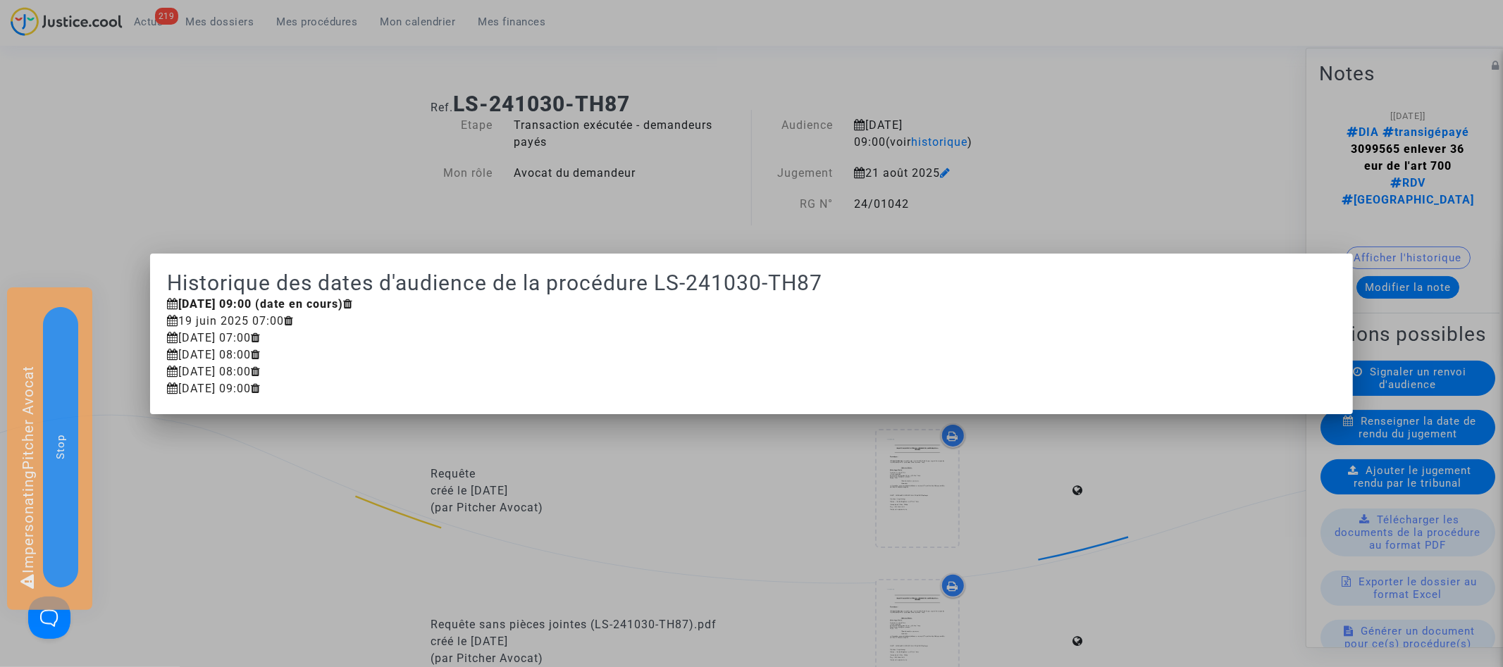
click at [967, 228] on div at bounding box center [751, 333] width 1503 height 667
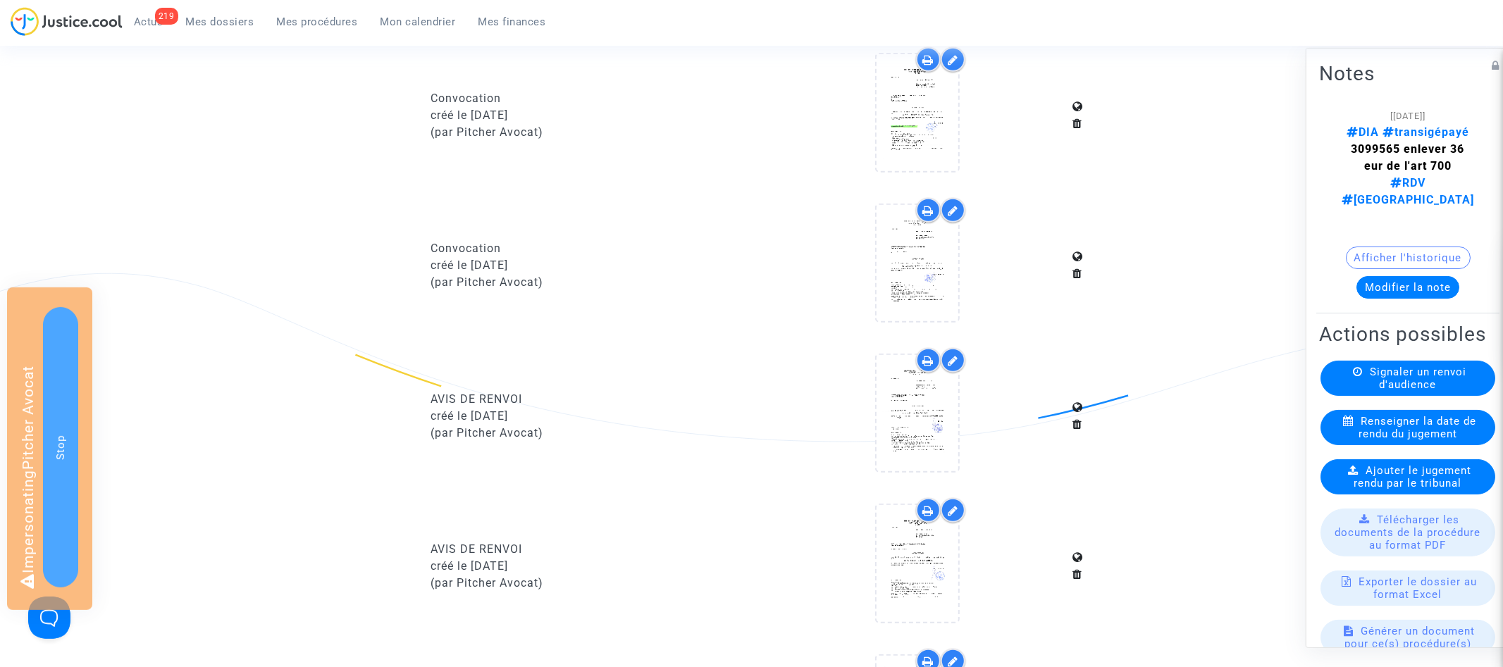
scroll to position [1109, 0]
